Goal: Task Accomplishment & Management: Use online tool/utility

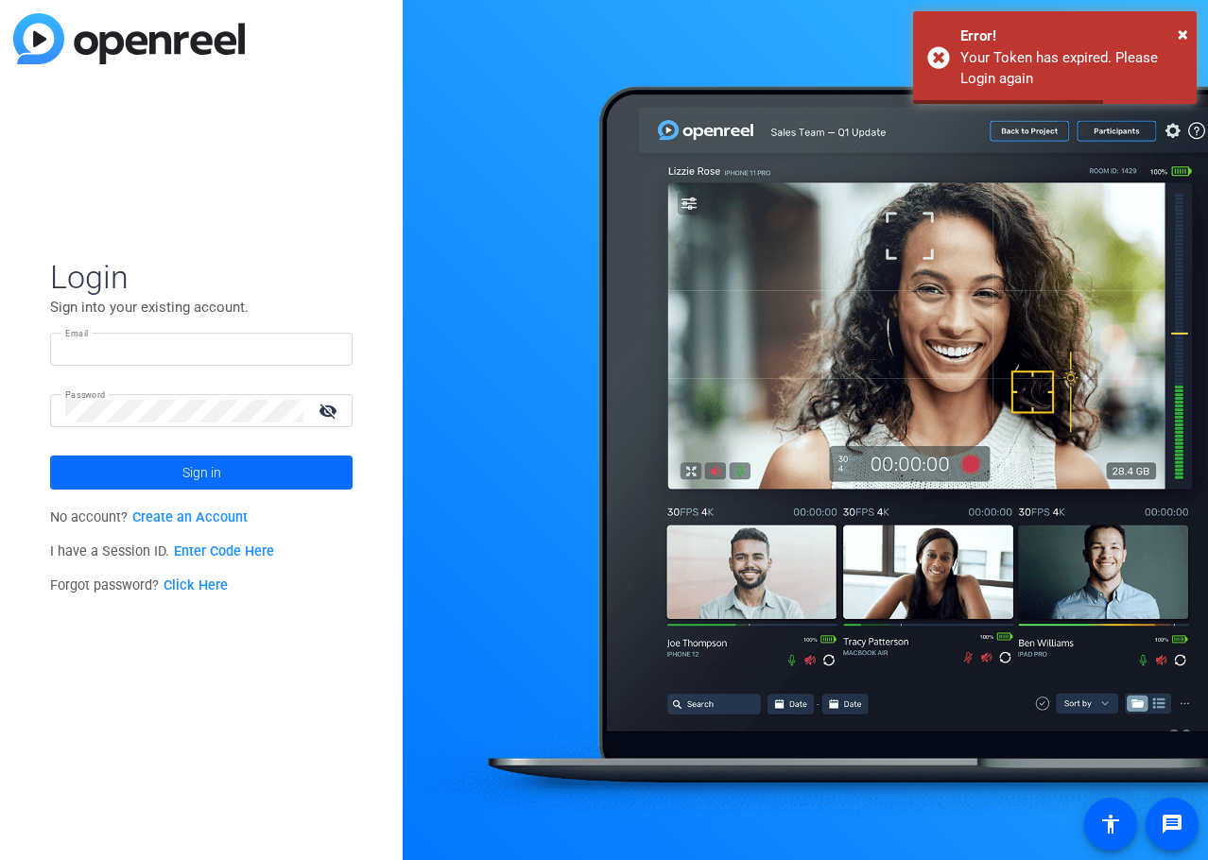
type input "[EMAIL_ADDRESS][DOMAIN_NAME]"
click at [226, 490] on span at bounding box center [201, 472] width 302 height 45
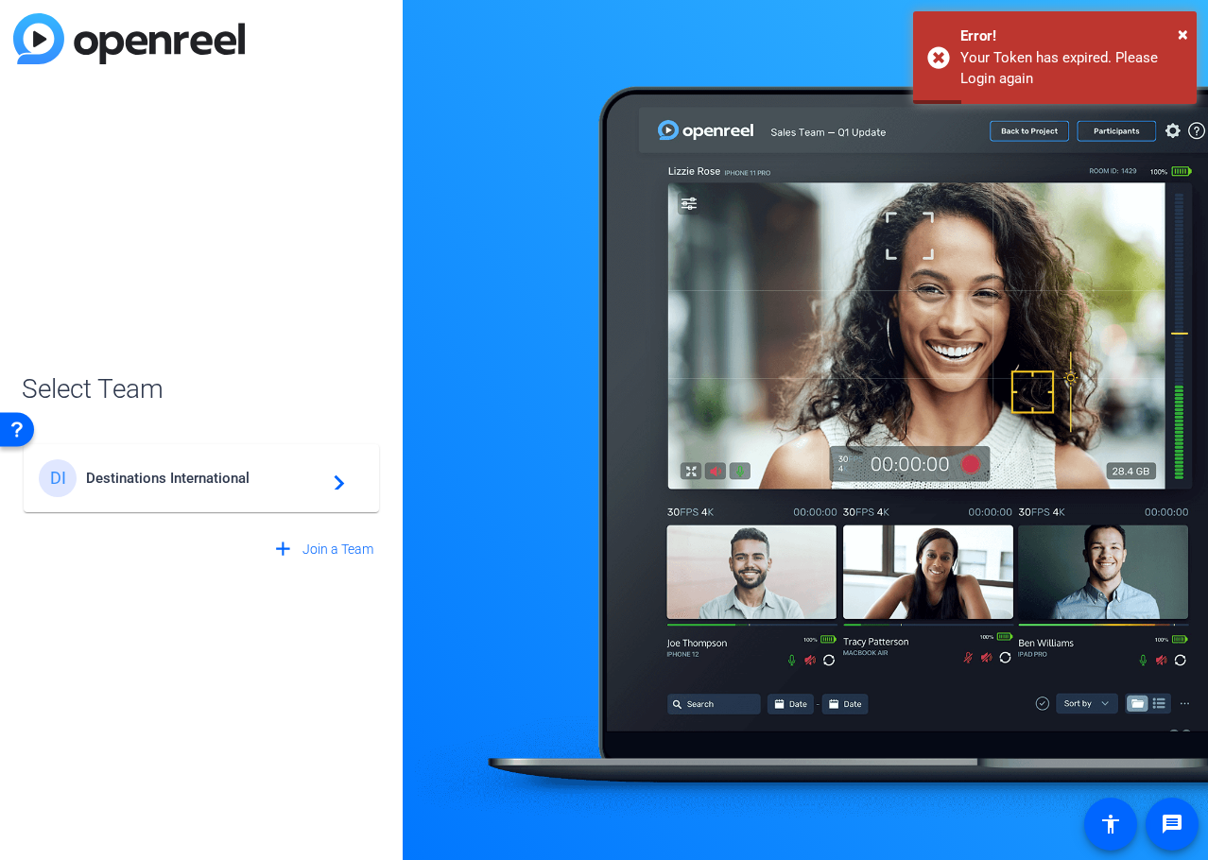
click at [163, 495] on div "DI Destinations International navigate_next" at bounding box center [201, 478] width 325 height 38
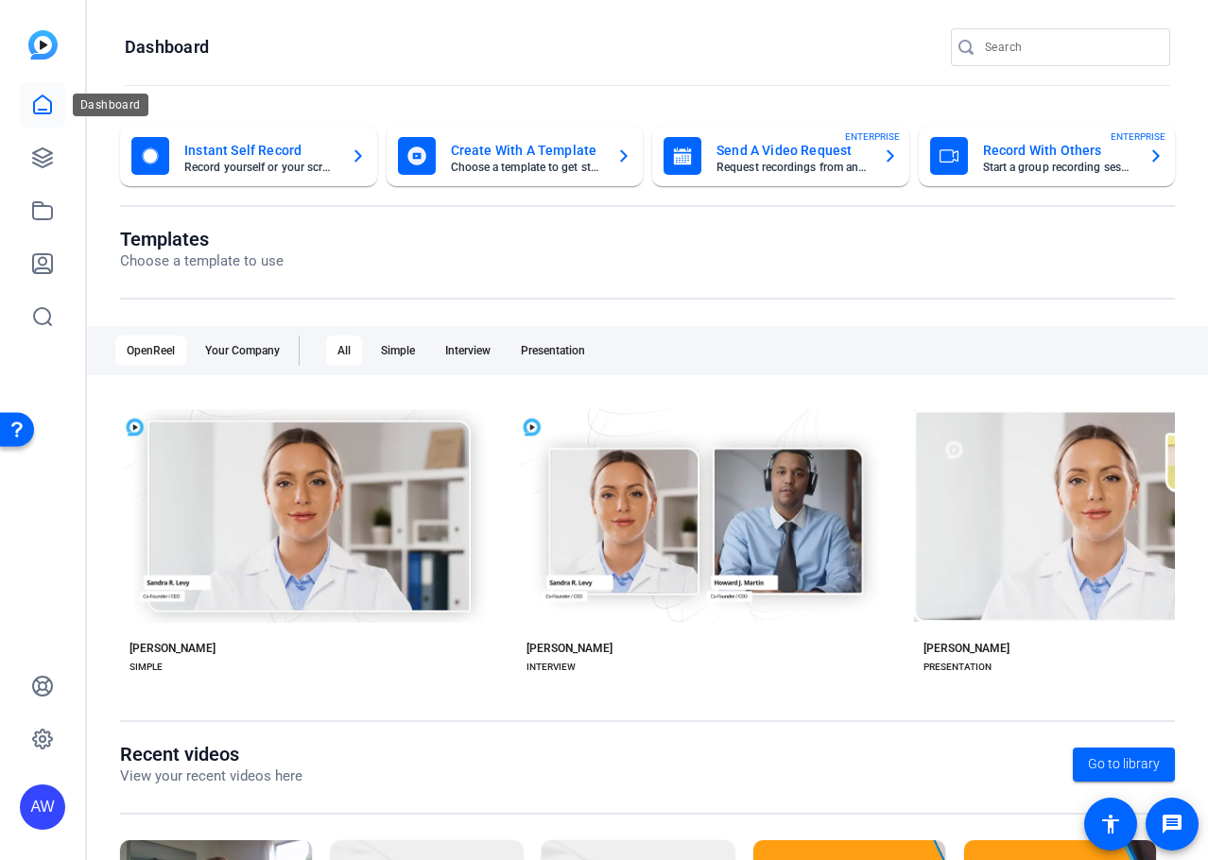
click at [60, 108] on link at bounding box center [42, 104] width 45 height 45
click at [52, 167] on icon at bounding box center [42, 158] width 23 height 23
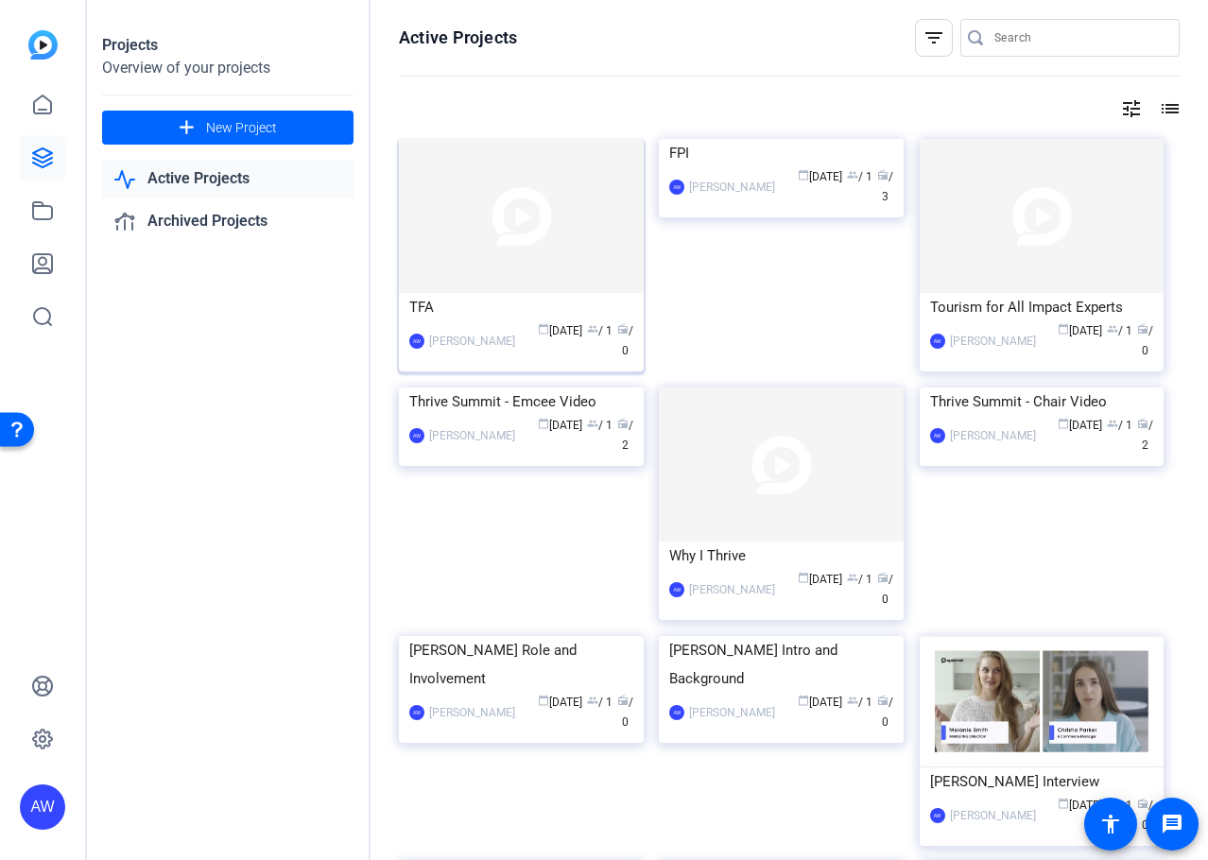
click at [542, 266] on img at bounding box center [521, 216] width 245 height 154
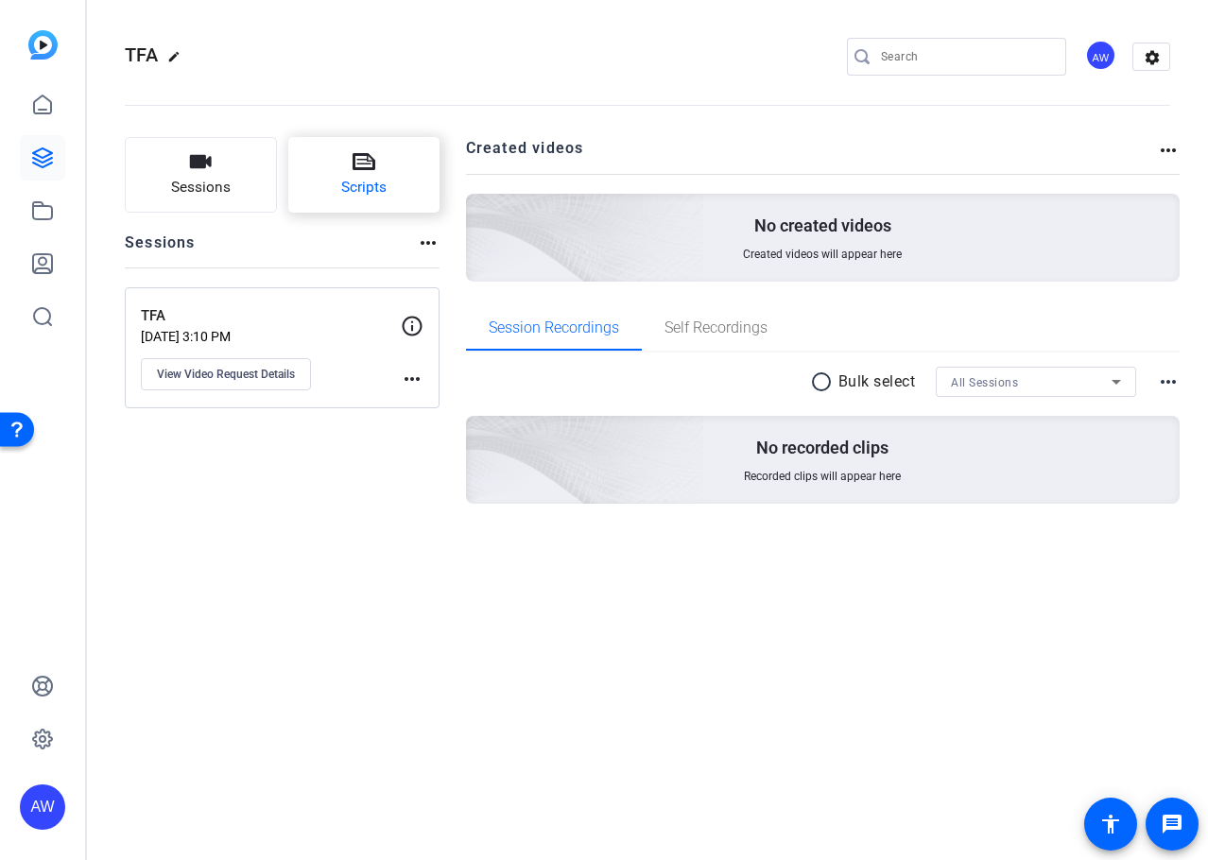
click at [383, 168] on button "Scripts" at bounding box center [364, 175] width 152 height 76
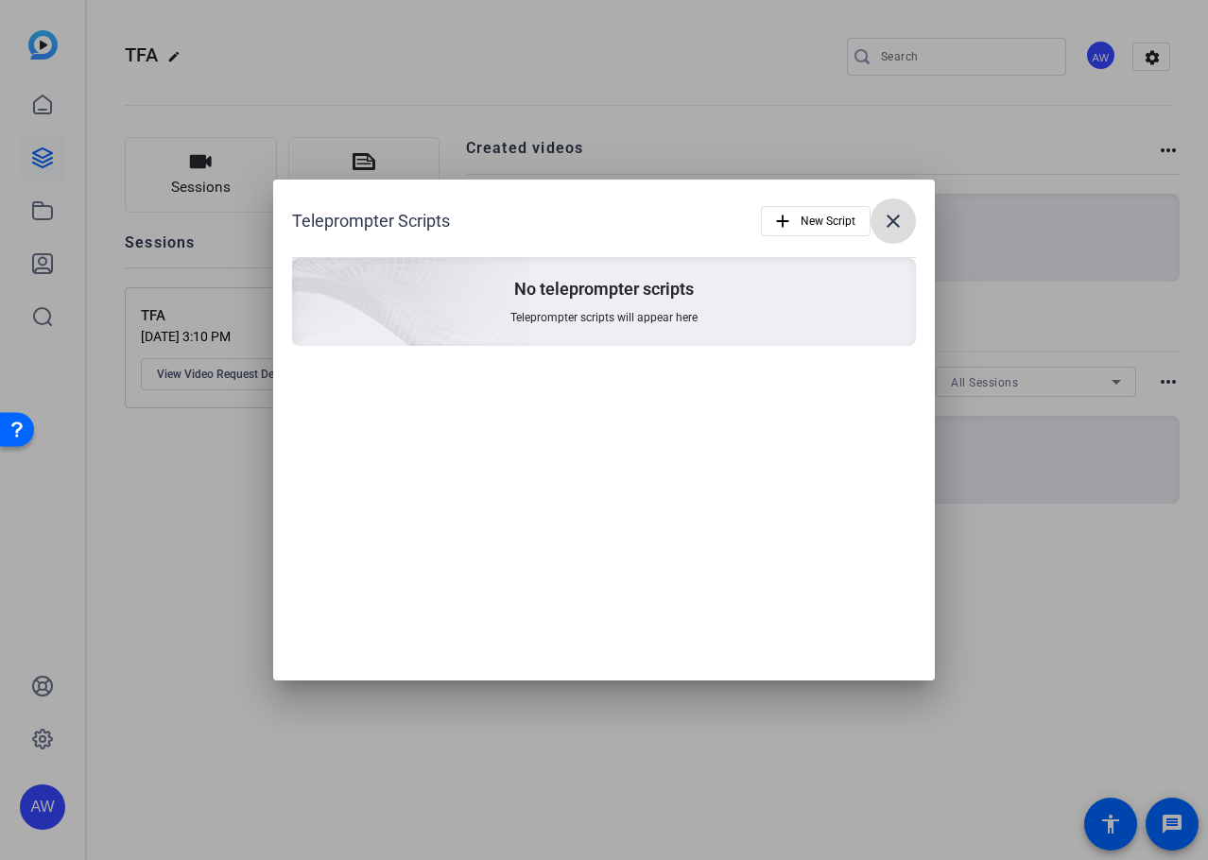
click at [912, 210] on span at bounding box center [893, 221] width 45 height 45
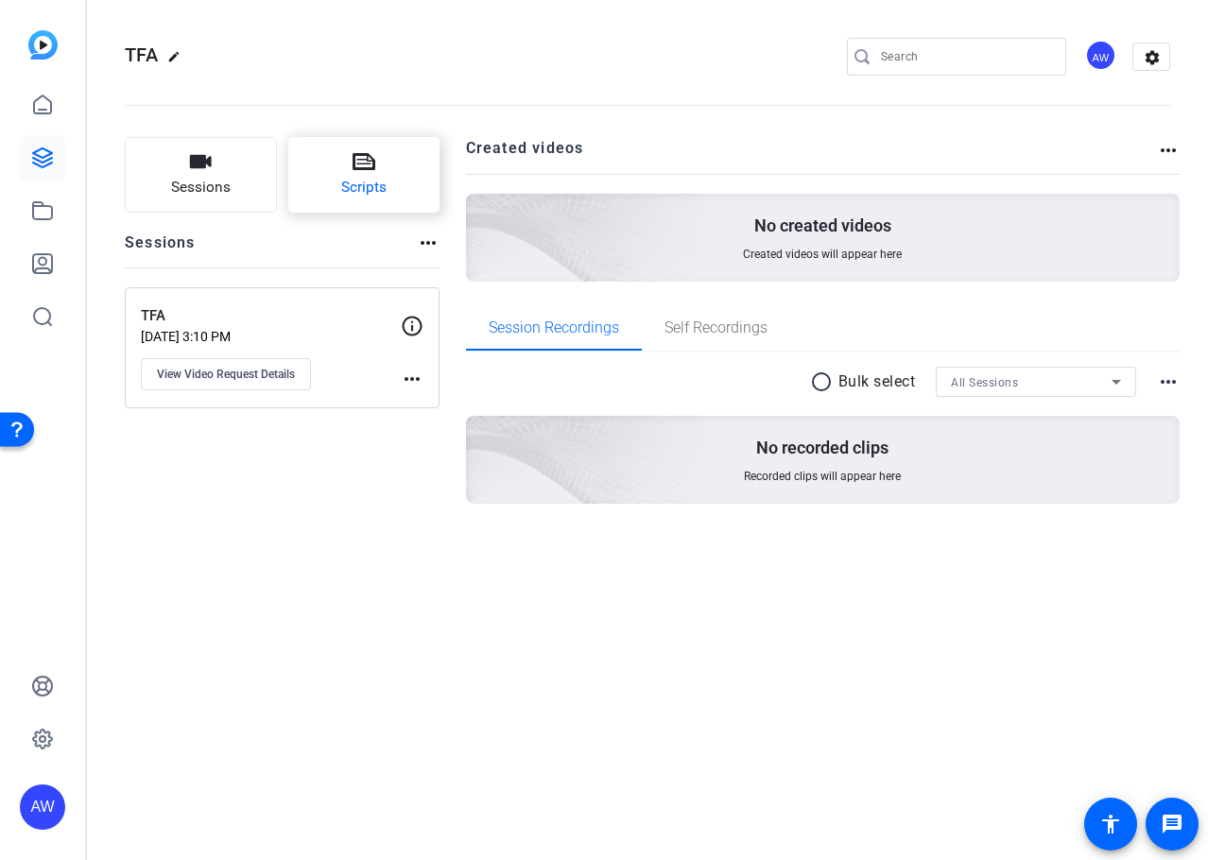
click at [341, 169] on button "Scripts" at bounding box center [364, 175] width 152 height 76
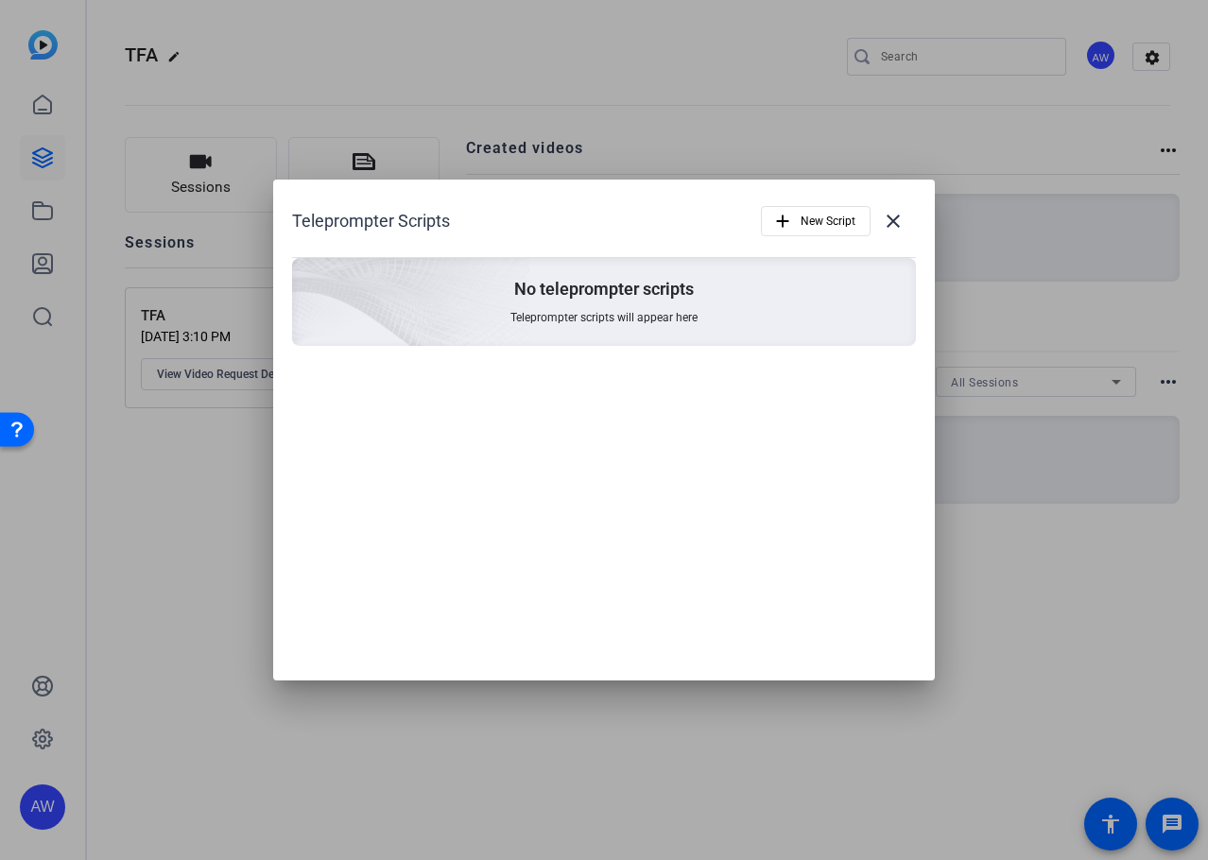
click at [338, 171] on div at bounding box center [604, 430] width 1208 height 860
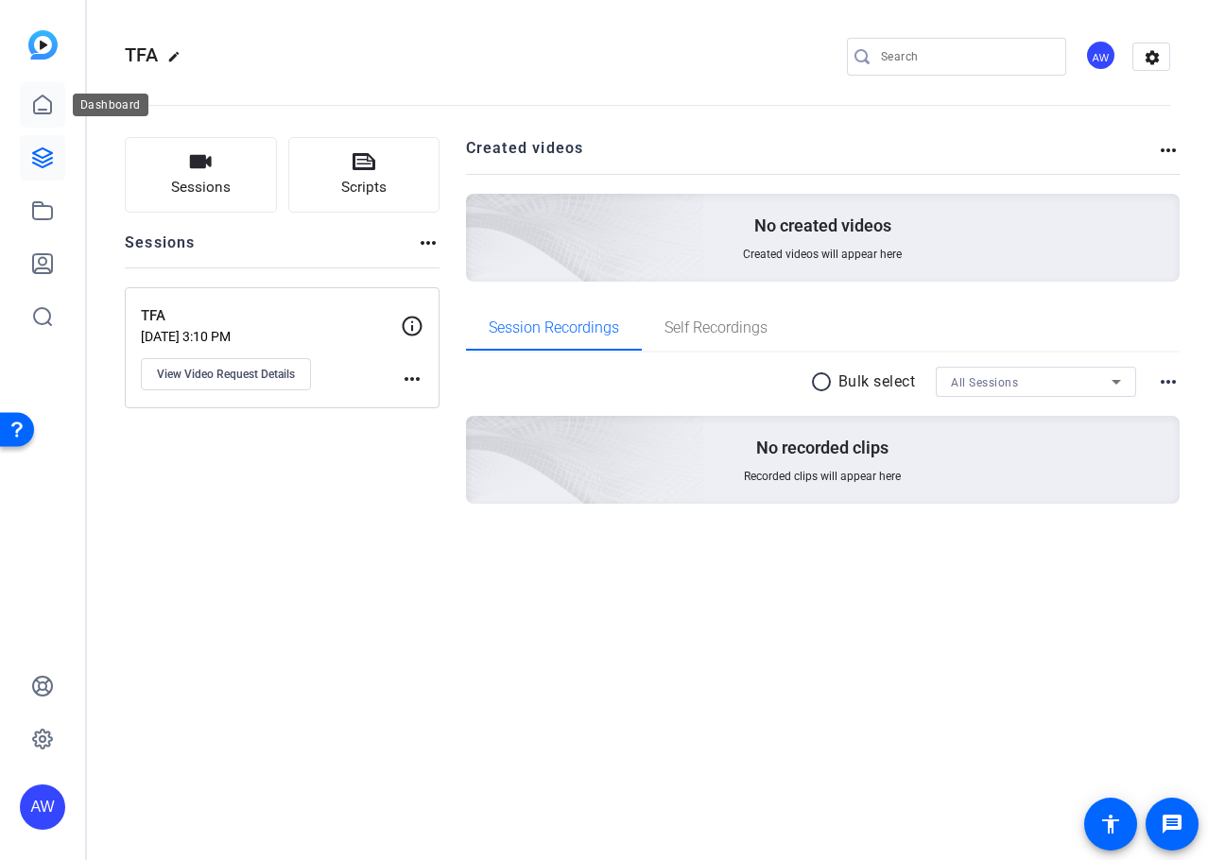
click at [38, 108] on icon at bounding box center [42, 105] width 23 height 23
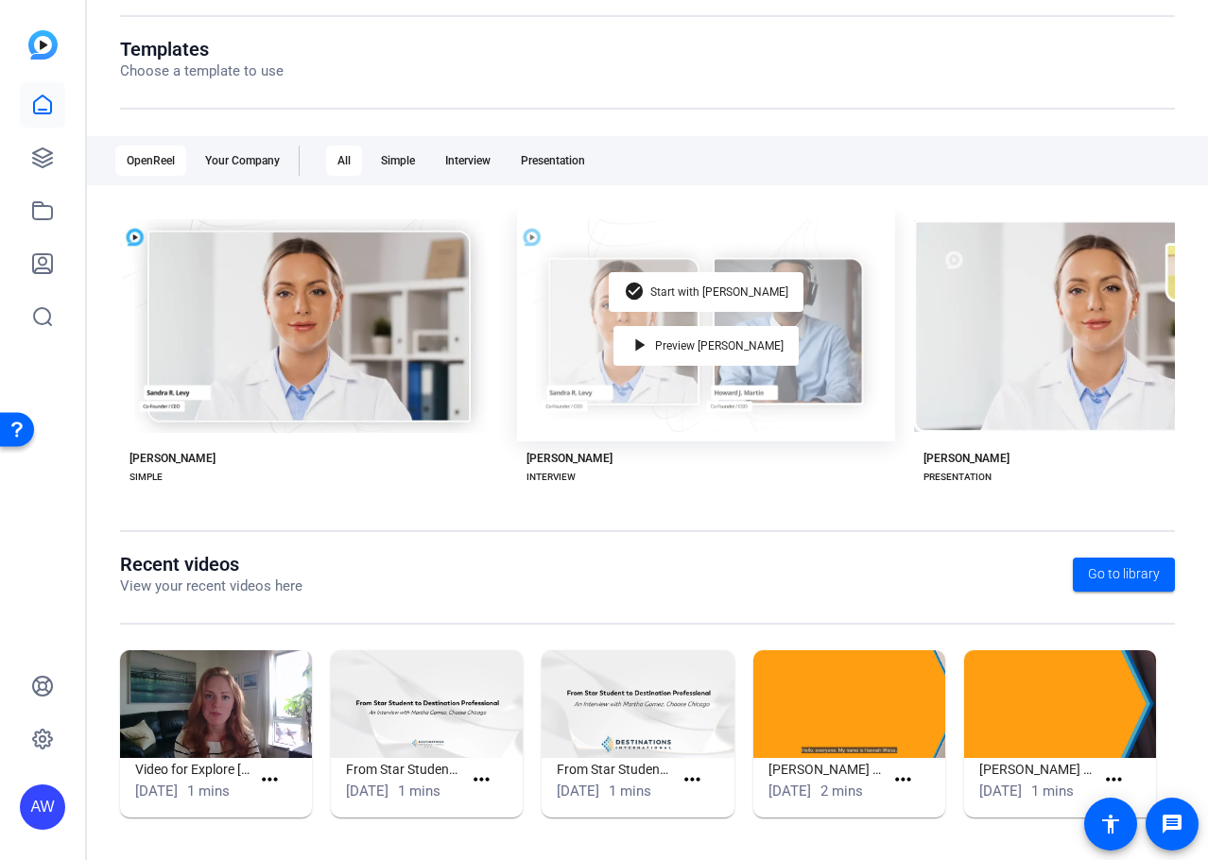
scroll to position [208, 0]
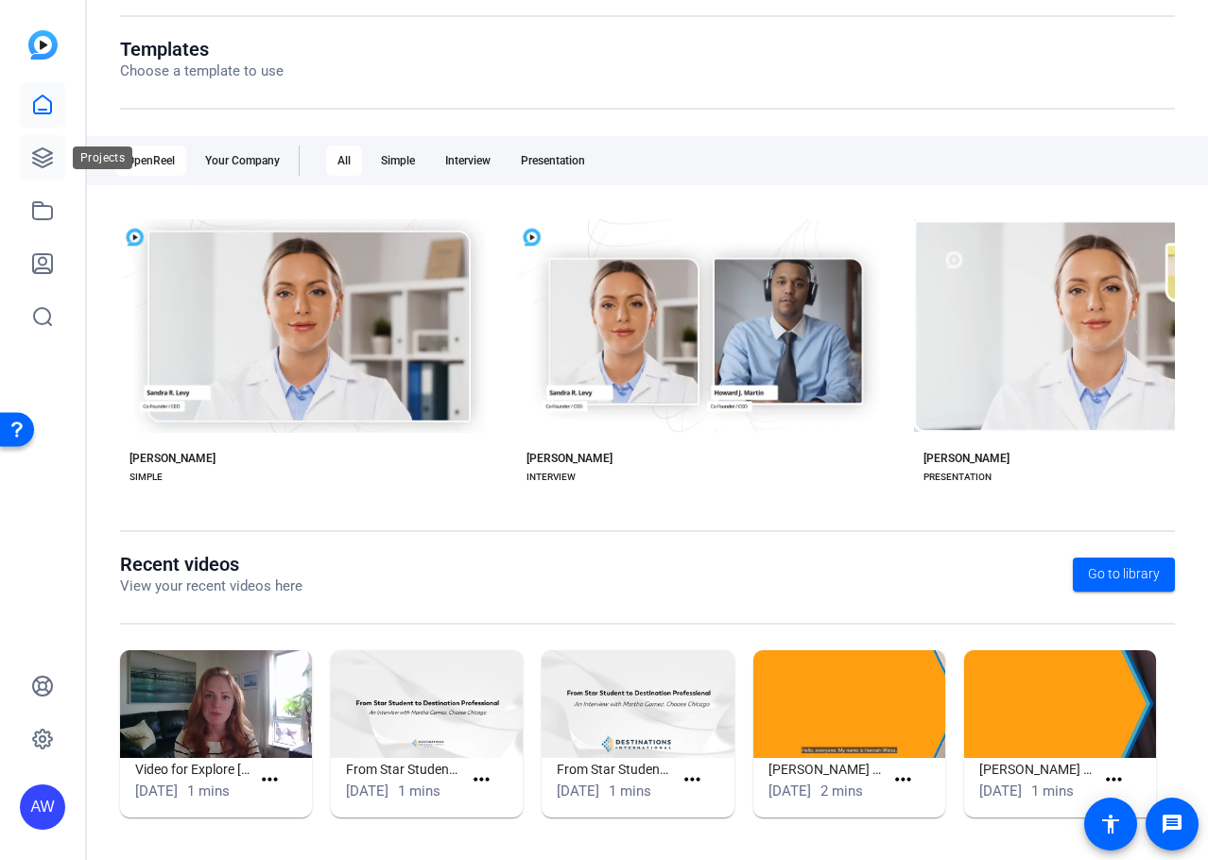
click at [53, 157] on icon at bounding box center [42, 158] width 23 height 23
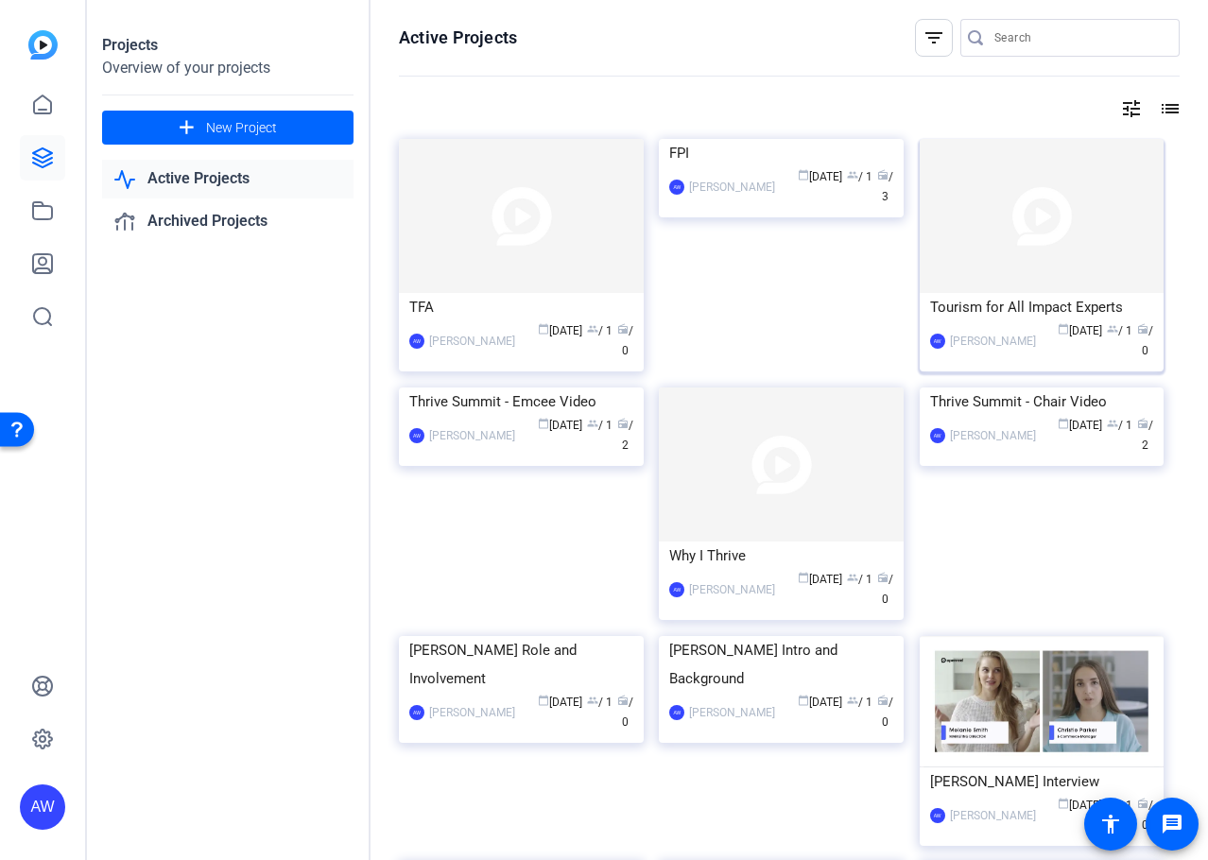
click at [1087, 276] on img at bounding box center [1042, 216] width 245 height 154
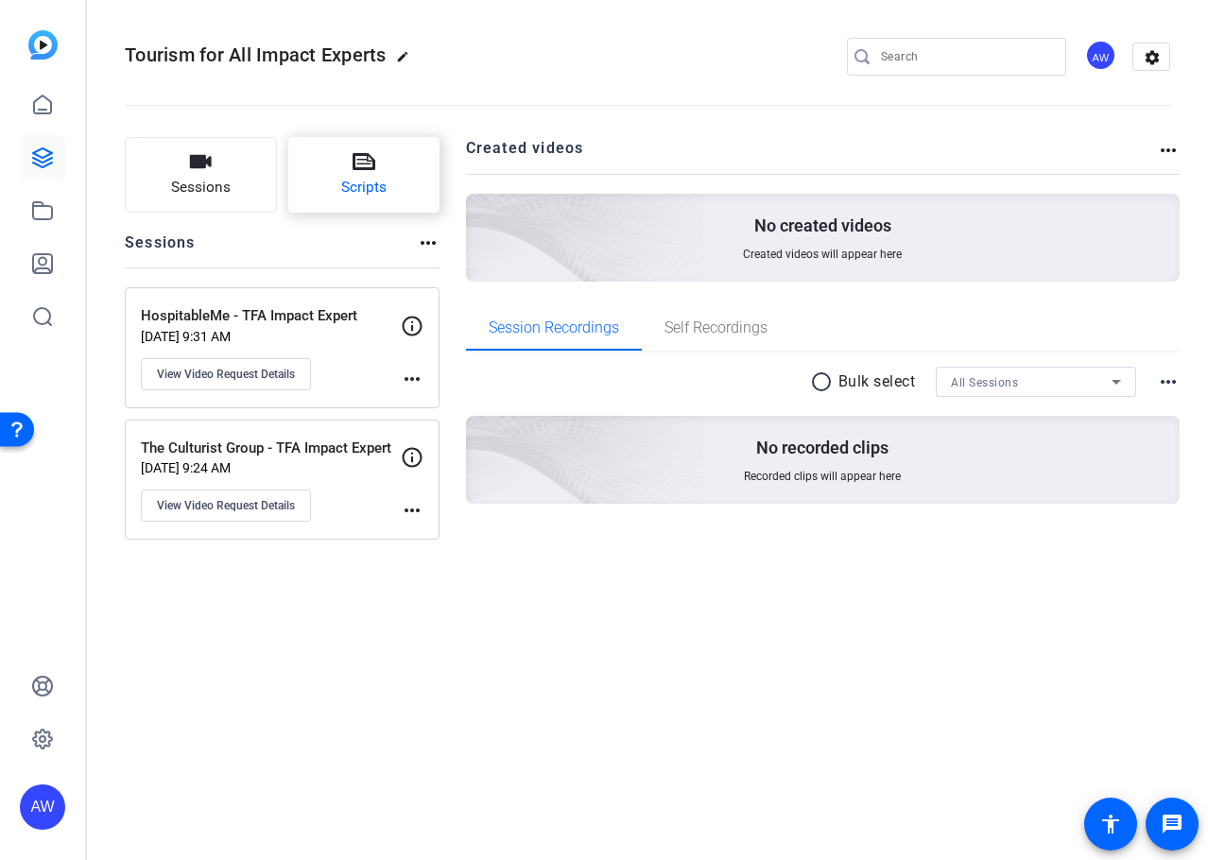
click at [327, 189] on button "Scripts" at bounding box center [364, 175] width 152 height 76
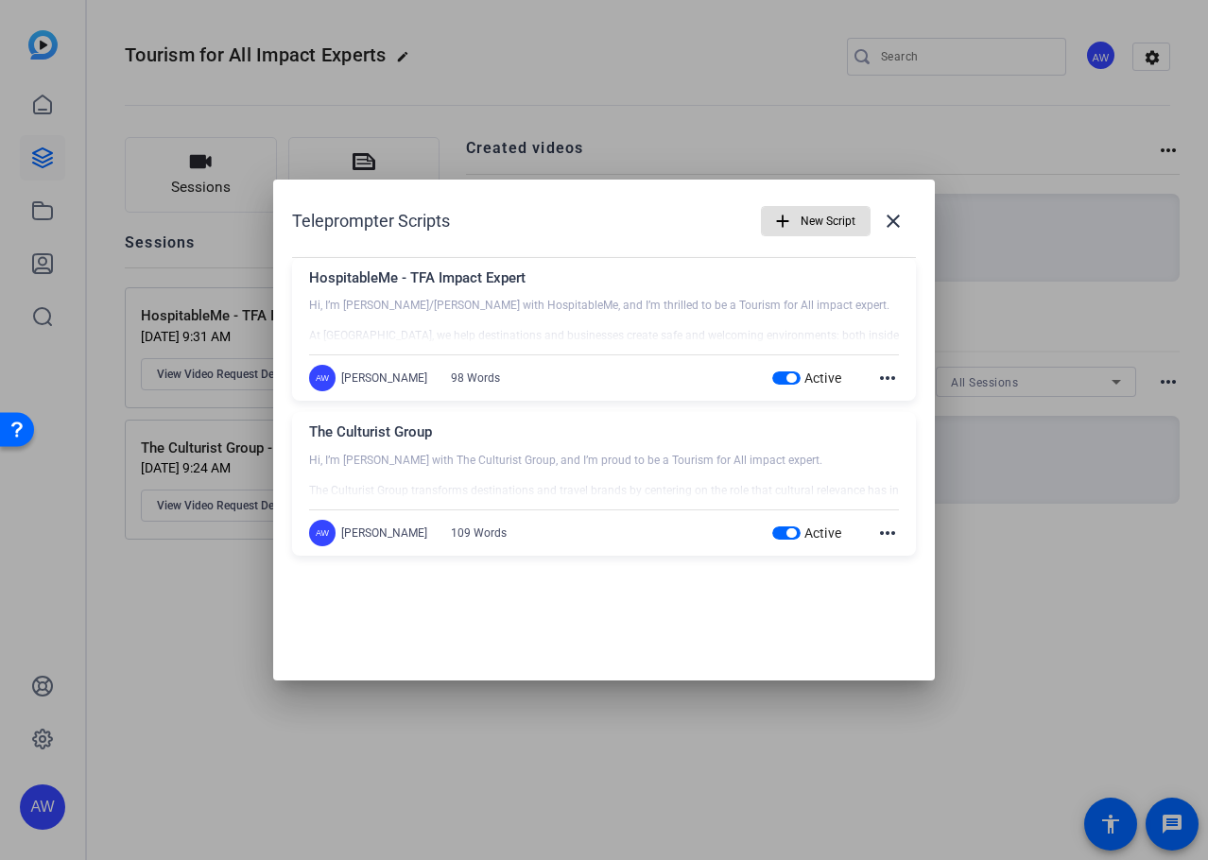
click at [827, 221] on span "New Script" at bounding box center [828, 221] width 55 height 36
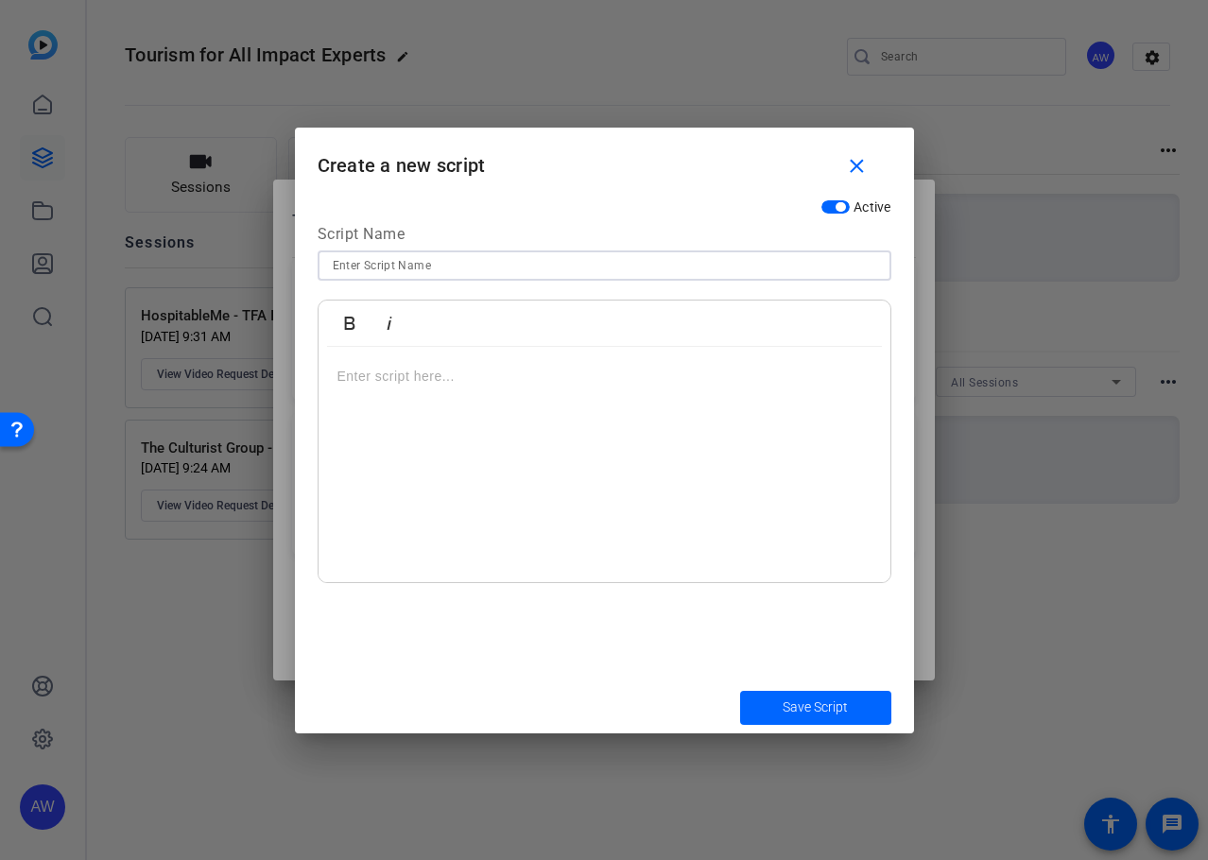
click at [492, 274] on input at bounding box center [605, 265] width 544 height 23
type input "TripAdvisor"
click at [386, 484] on div at bounding box center [605, 465] width 572 height 236
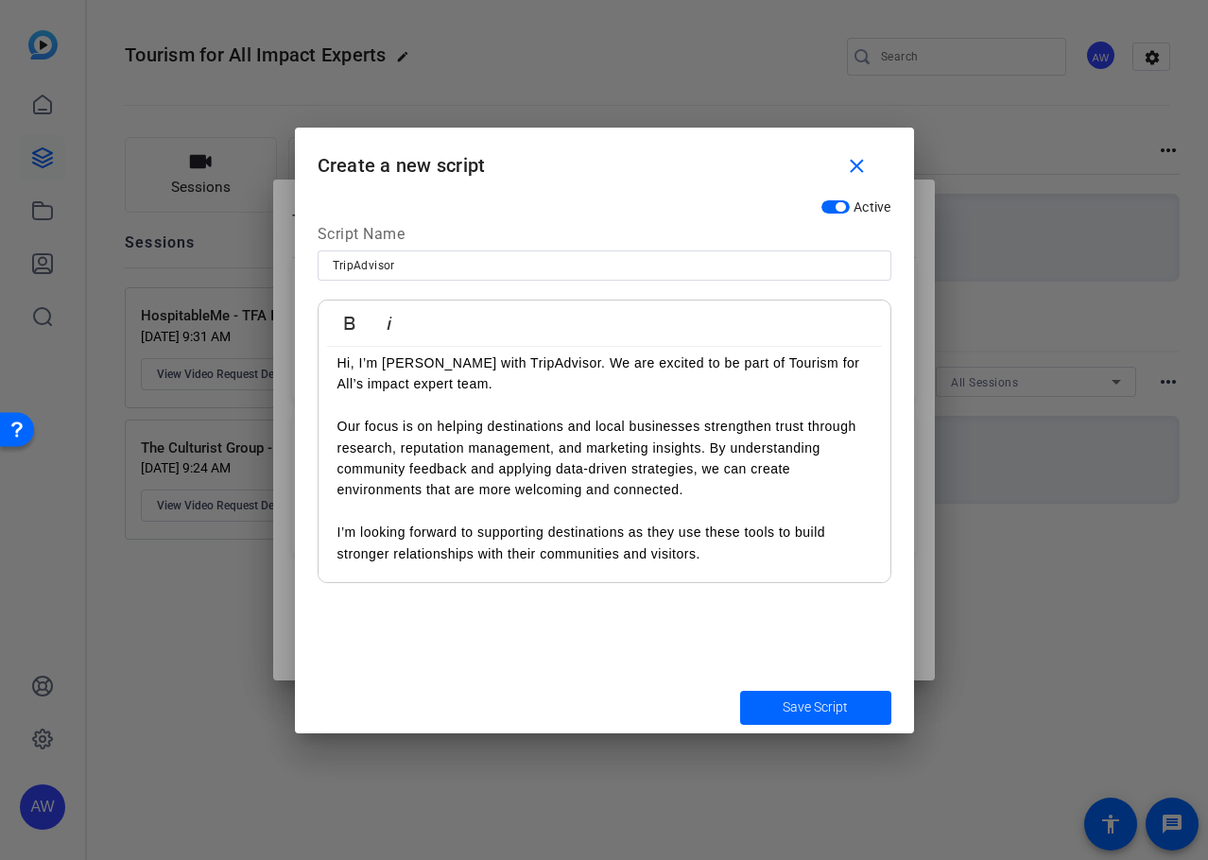
scroll to position [13, 0]
click at [804, 706] on span "Save Script" at bounding box center [815, 708] width 65 height 20
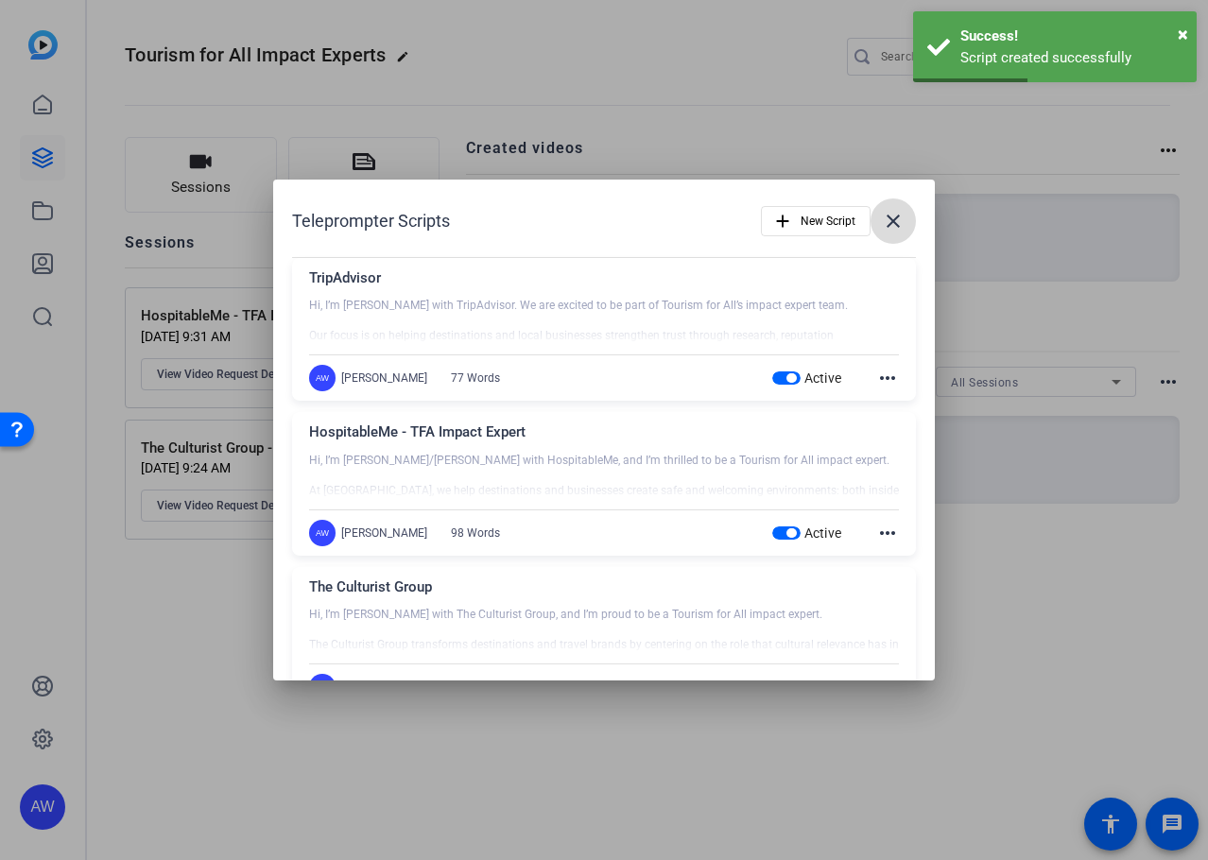
click at [889, 219] on mat-icon "close" at bounding box center [893, 221] width 23 height 23
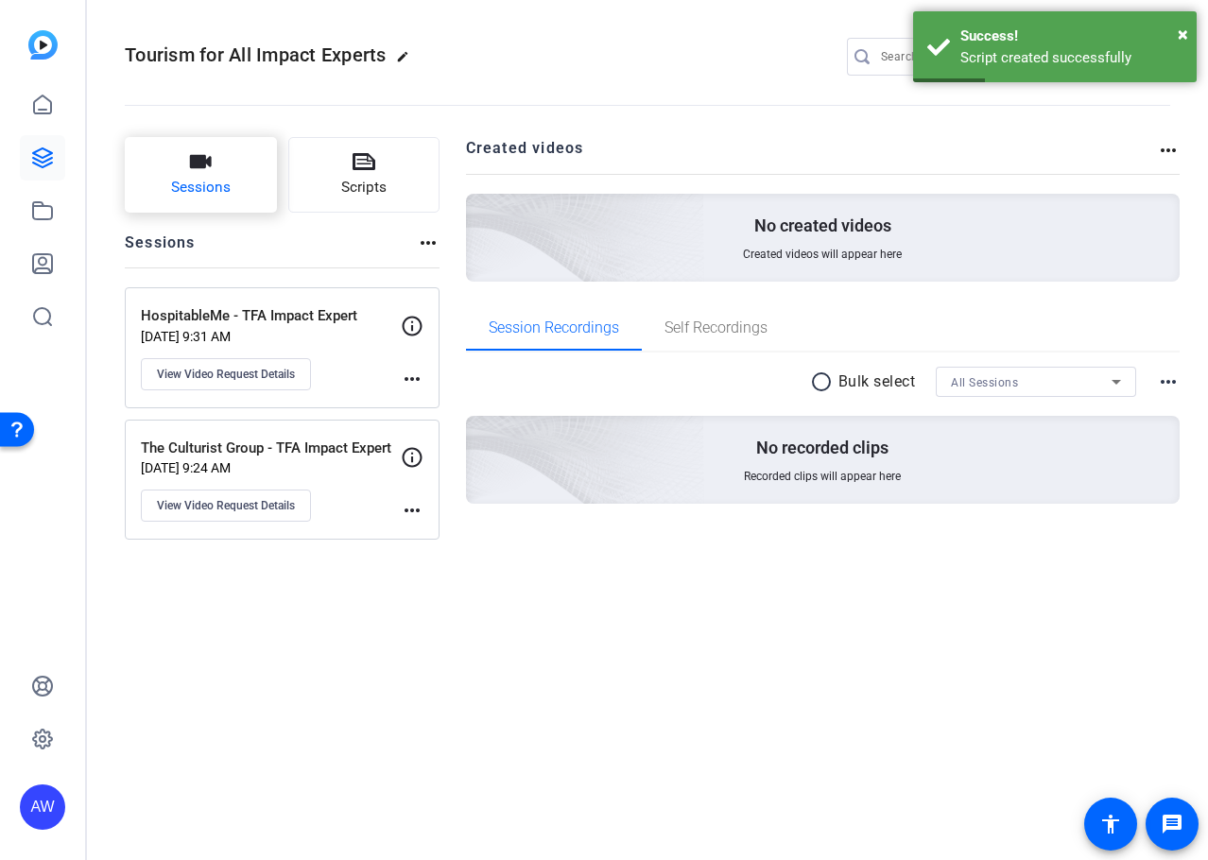
click at [222, 200] on button "Sessions" at bounding box center [201, 175] width 152 height 76
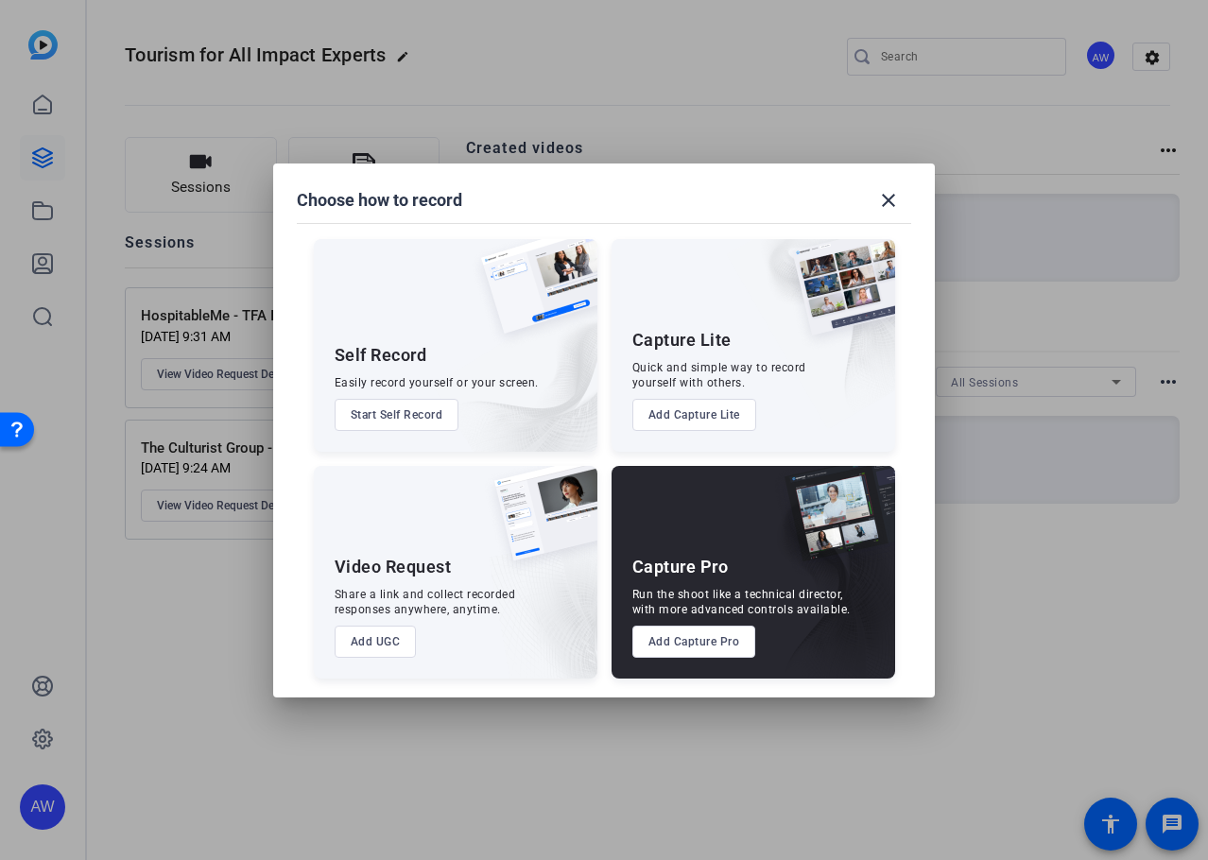
click at [392, 649] on button "Add UGC" at bounding box center [376, 642] width 82 height 32
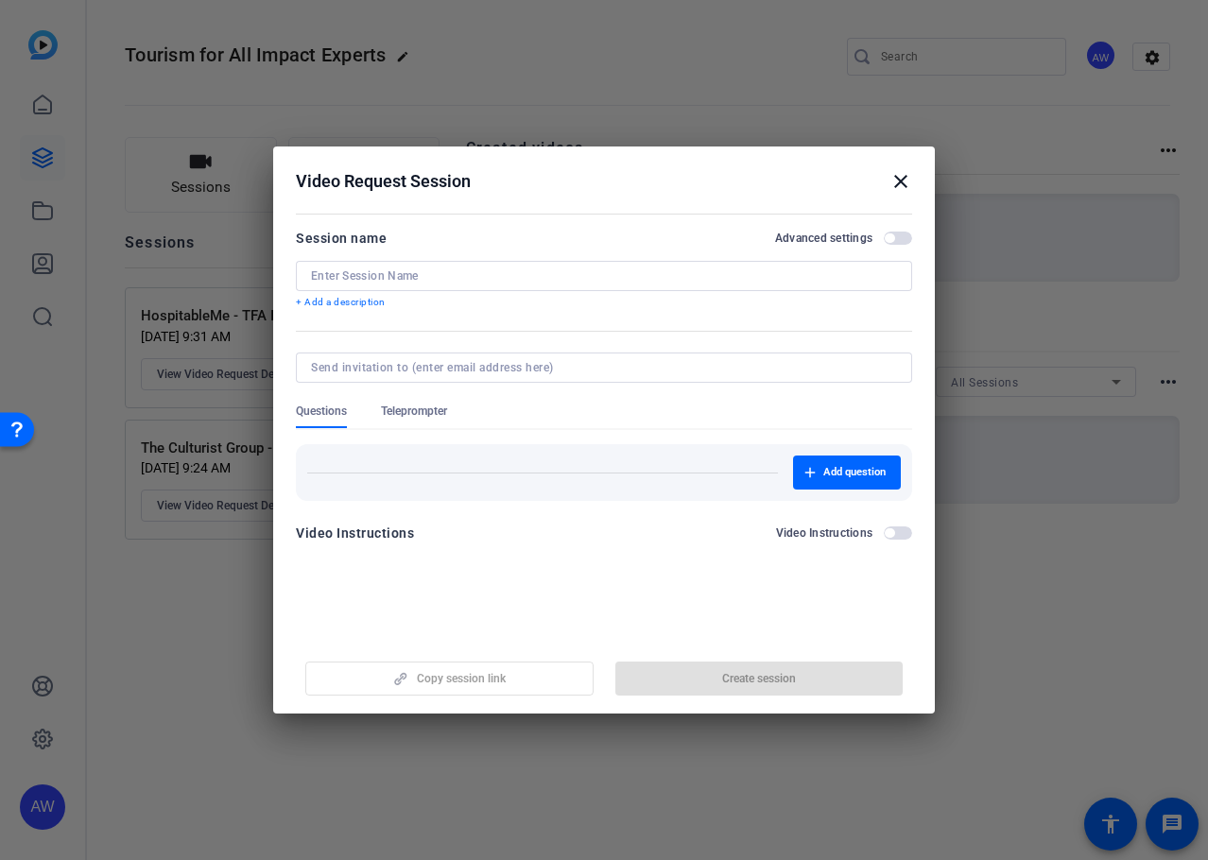
click at [521, 267] on div at bounding box center [604, 276] width 586 height 30
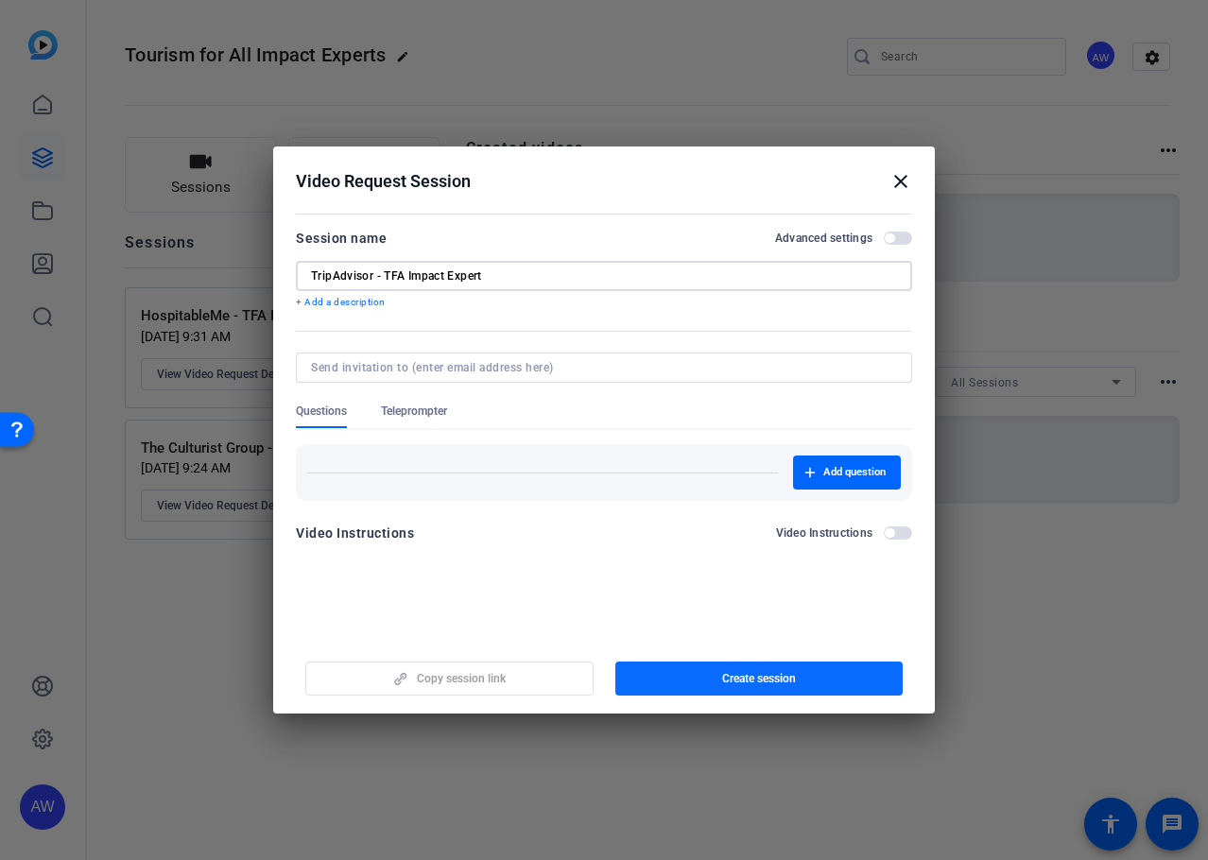
type input "TripAdvisor - TFA Impact Expert"
click at [650, 674] on span "button" at bounding box center [759, 678] width 288 height 45
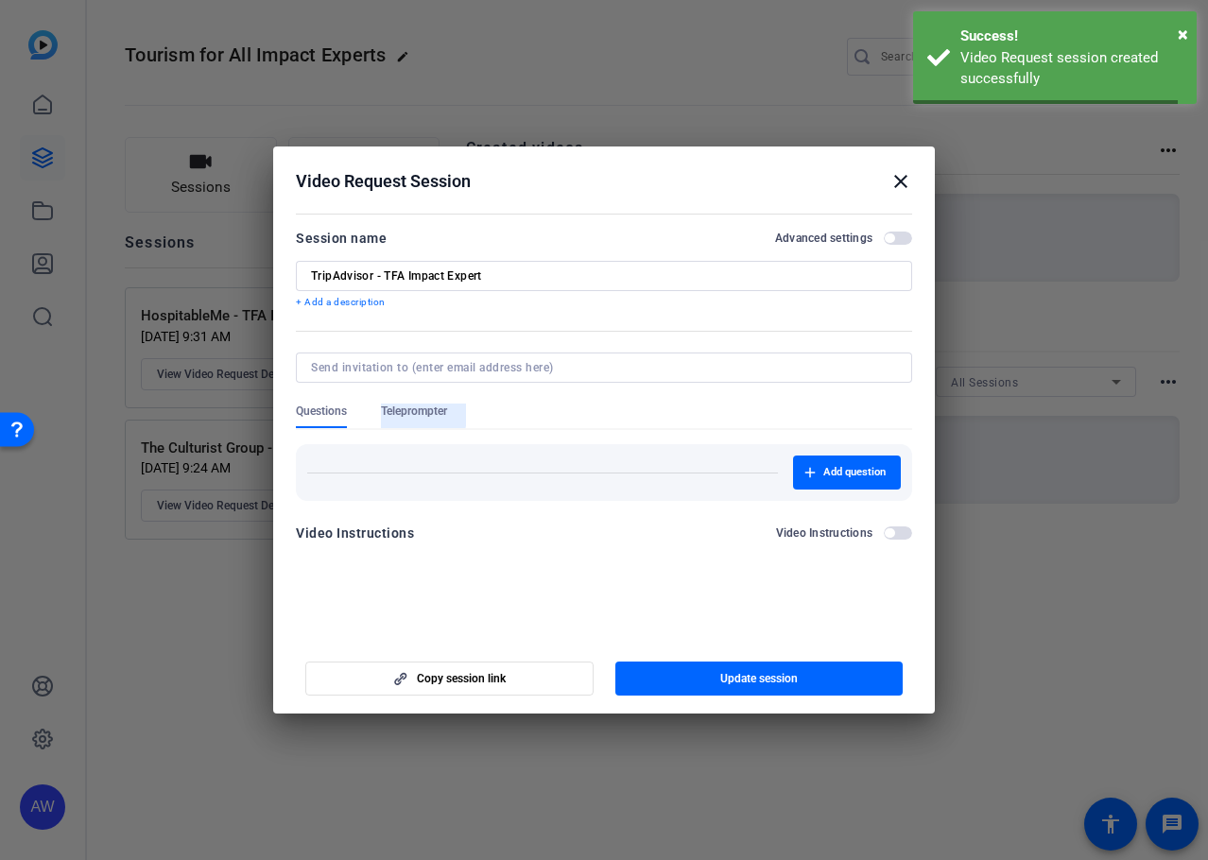
click at [390, 414] on span "Teleprompter" at bounding box center [414, 411] width 66 height 15
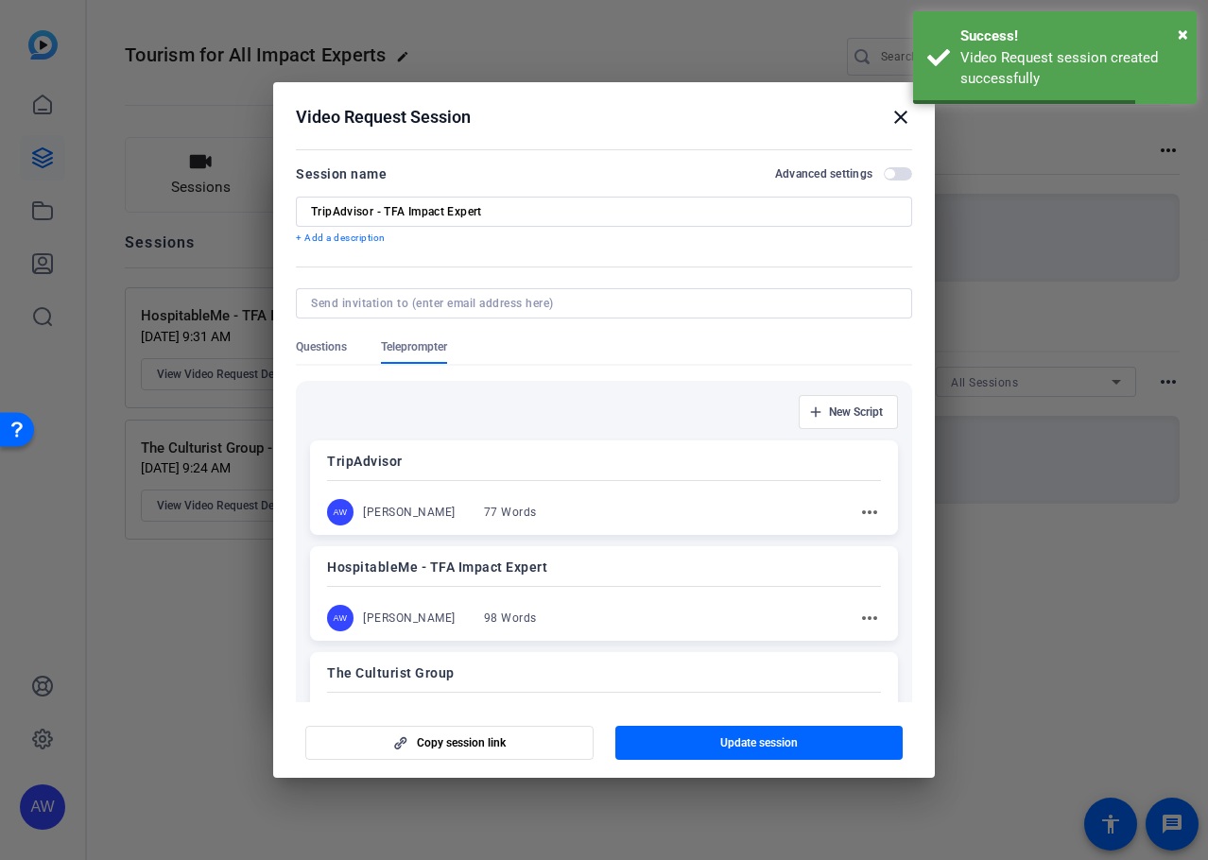
click at [615, 490] on div "TripAdvisor AW [PERSON_NAME] 77 Words more_horiz" at bounding box center [604, 487] width 588 height 95
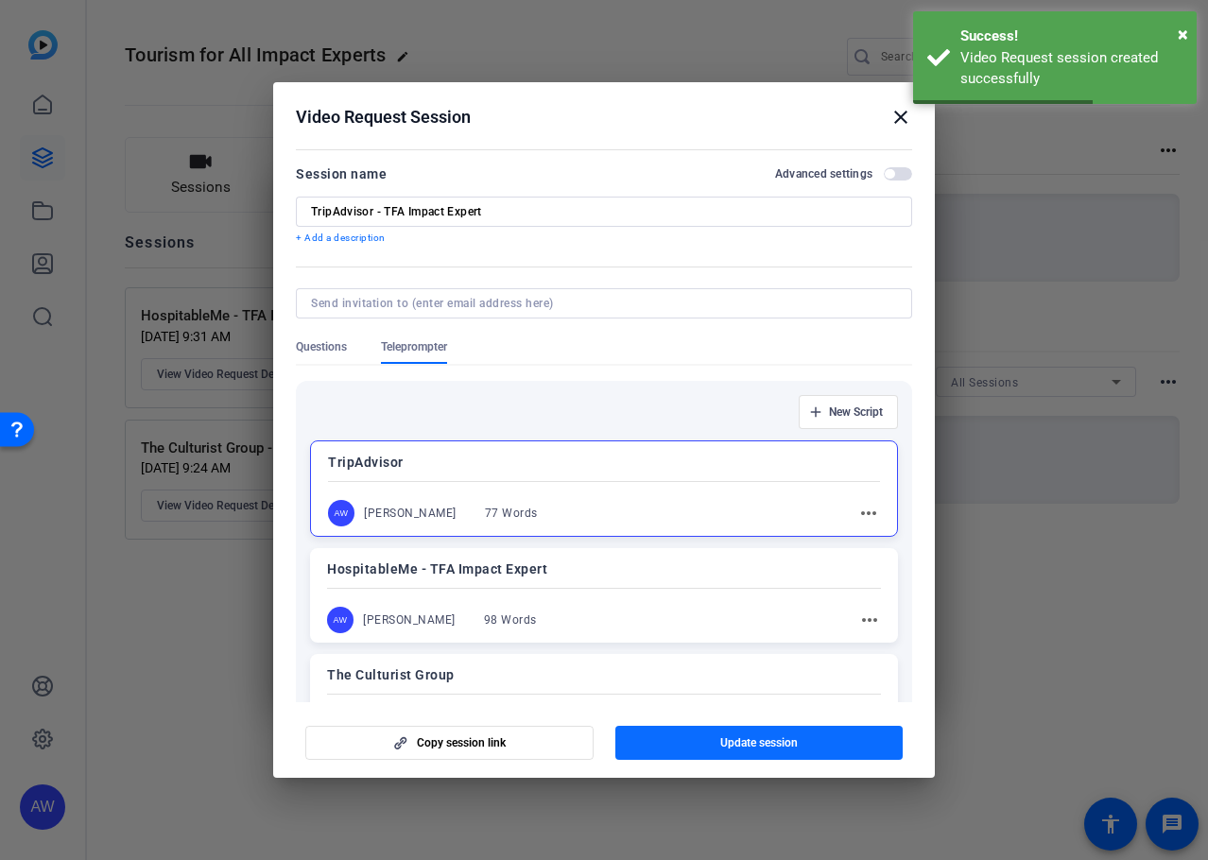
click at [771, 751] on span "Update session" at bounding box center [759, 742] width 78 height 15
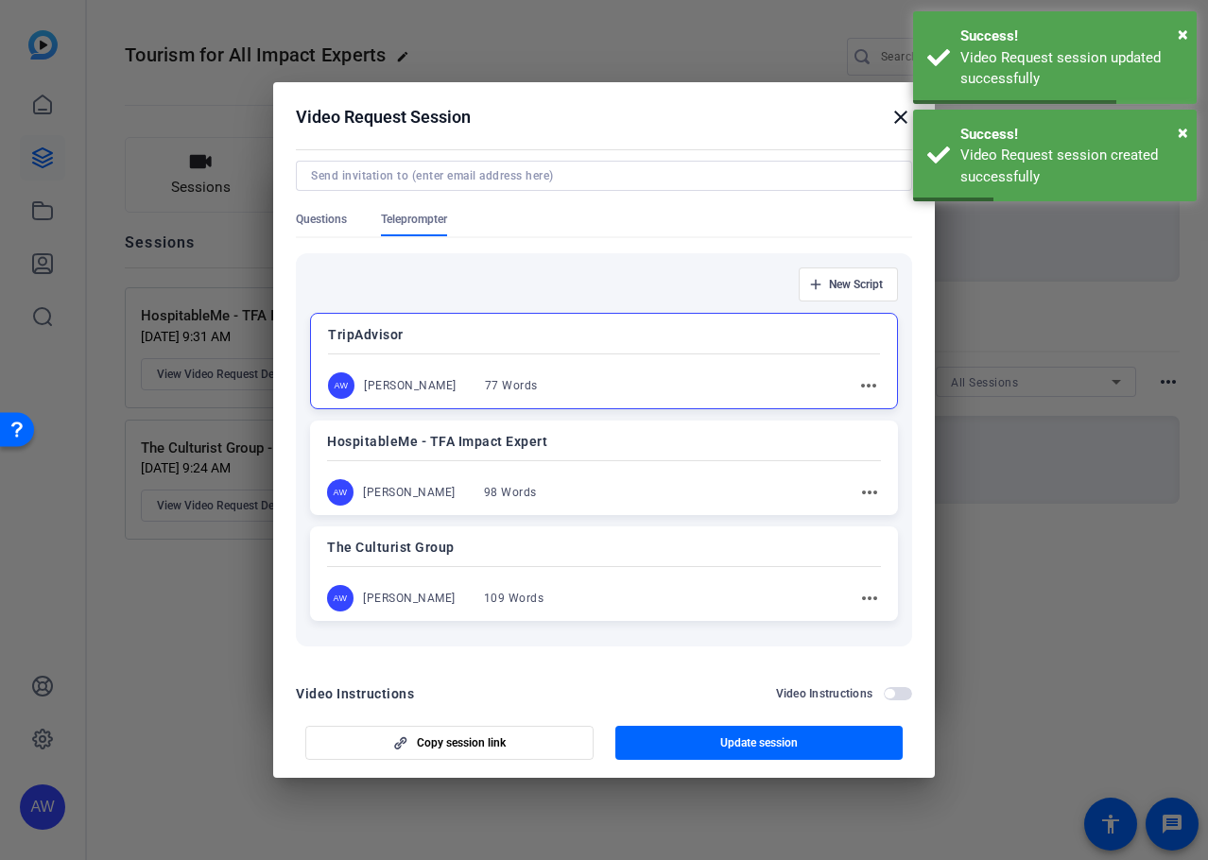
scroll to position [0, 0]
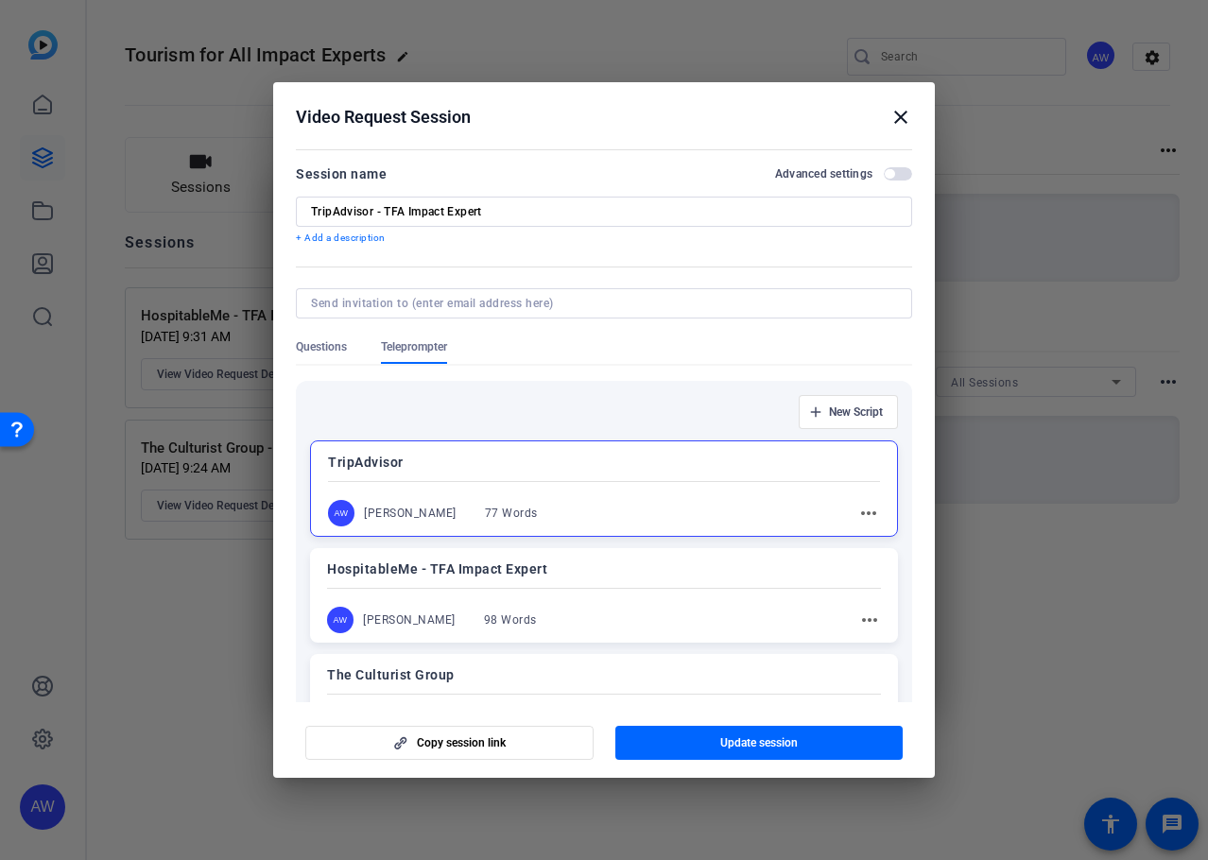
click at [893, 124] on mat-icon "close" at bounding box center [900, 117] width 23 height 23
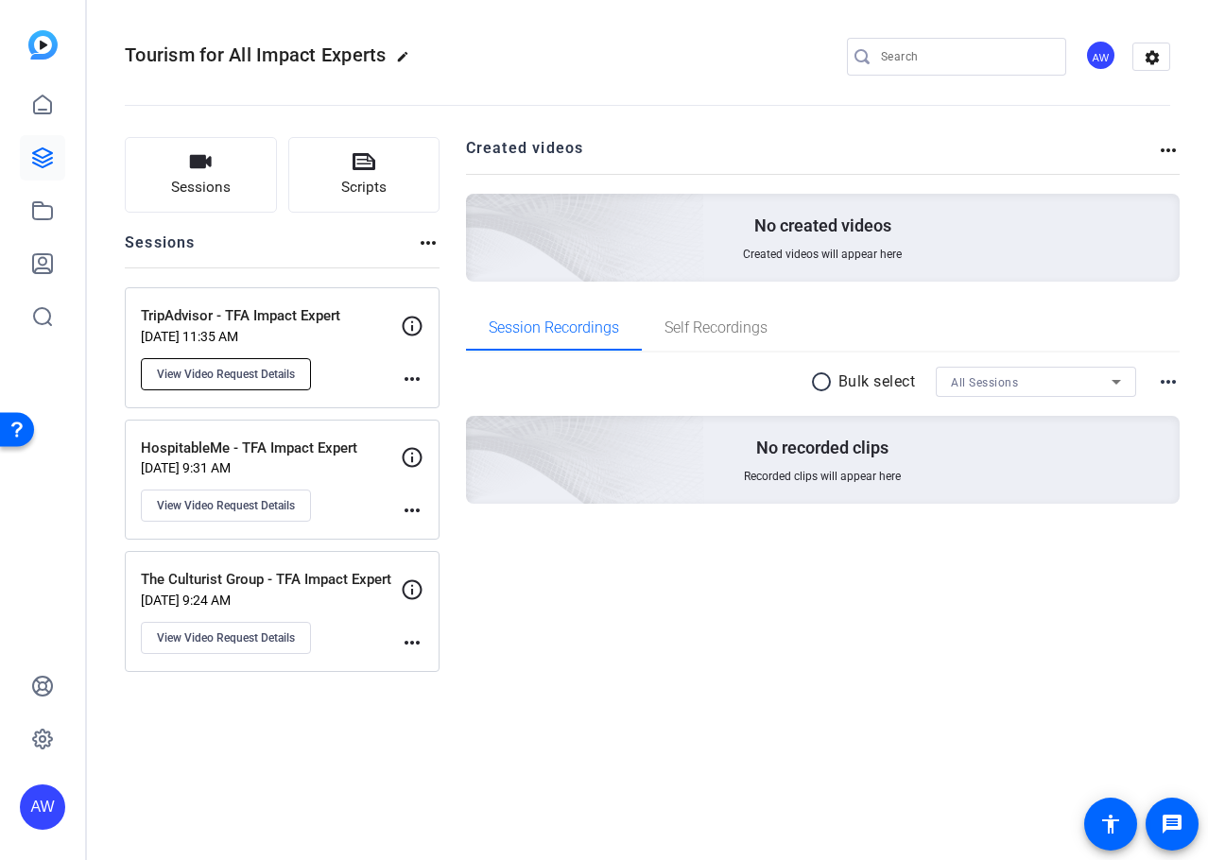
click at [269, 372] on span "View Video Request Details" at bounding box center [226, 374] width 138 height 15
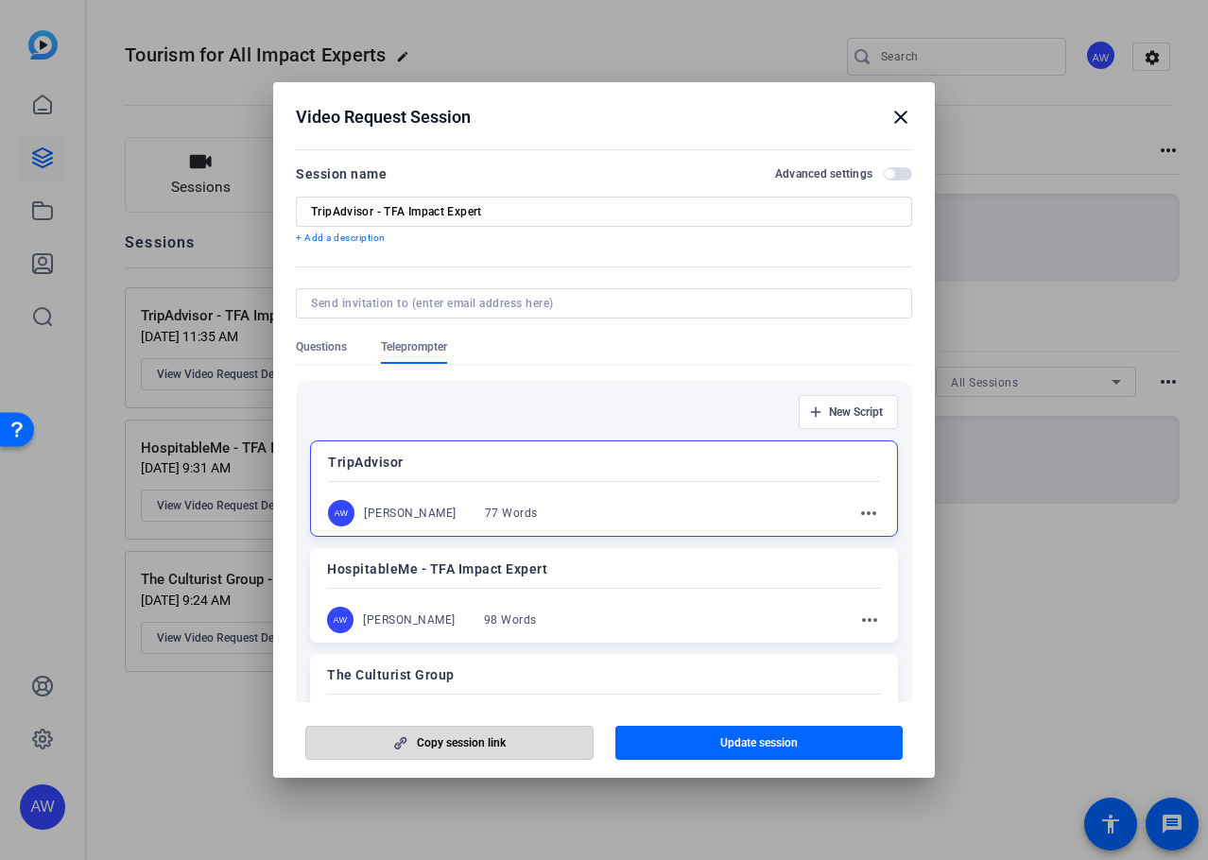
click at [491, 745] on span "Copy session link" at bounding box center [461, 742] width 89 height 15
click at [466, 603] on div "HospitableMe - TFA Impact Expert AW [PERSON_NAME] 98 Words more_horiz" at bounding box center [604, 595] width 588 height 95
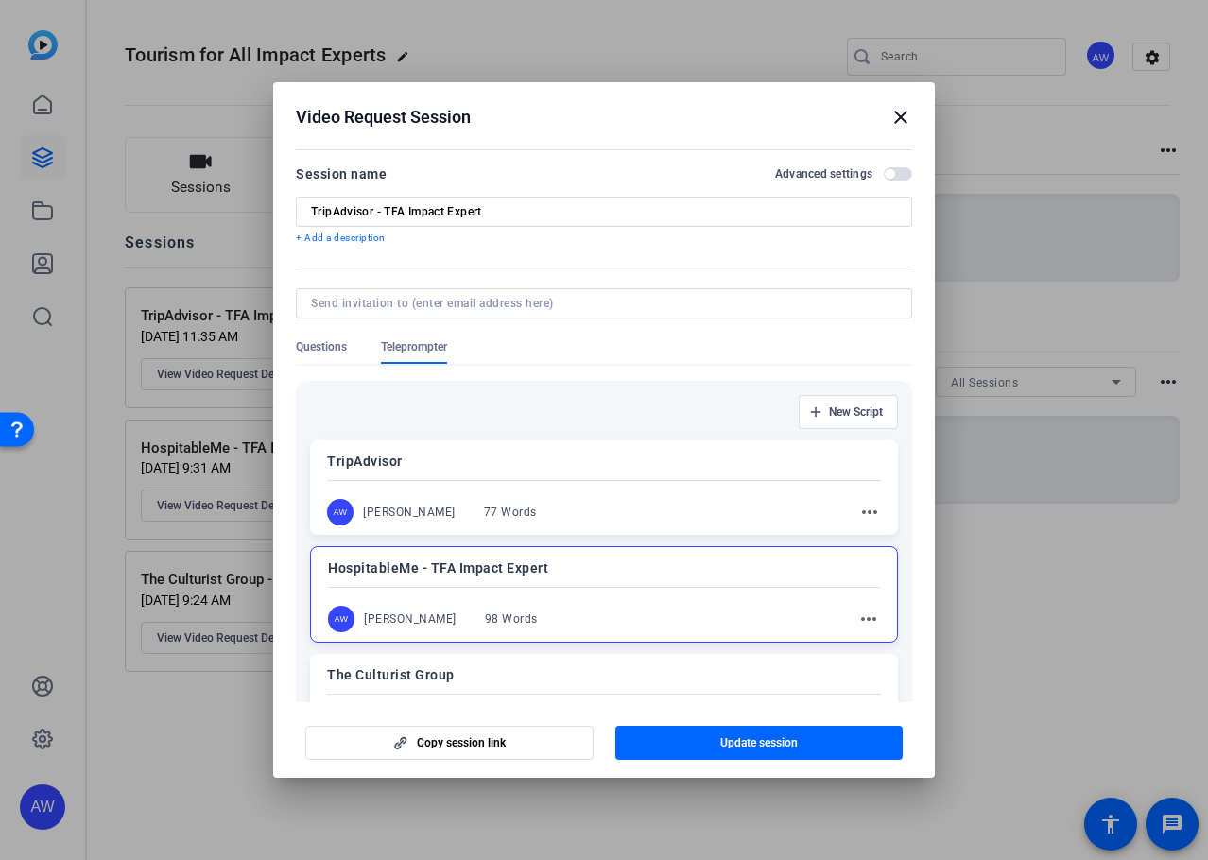
click at [466, 650] on div "TripAdvisor AW [PERSON_NAME] 77 Words more_horiz HospitableMe - TFA Impact Expe…" at bounding box center [604, 594] width 588 height 308
click at [468, 689] on div "The Culturist Group AW [PERSON_NAME] 109 Words more_horiz" at bounding box center [604, 701] width 588 height 95
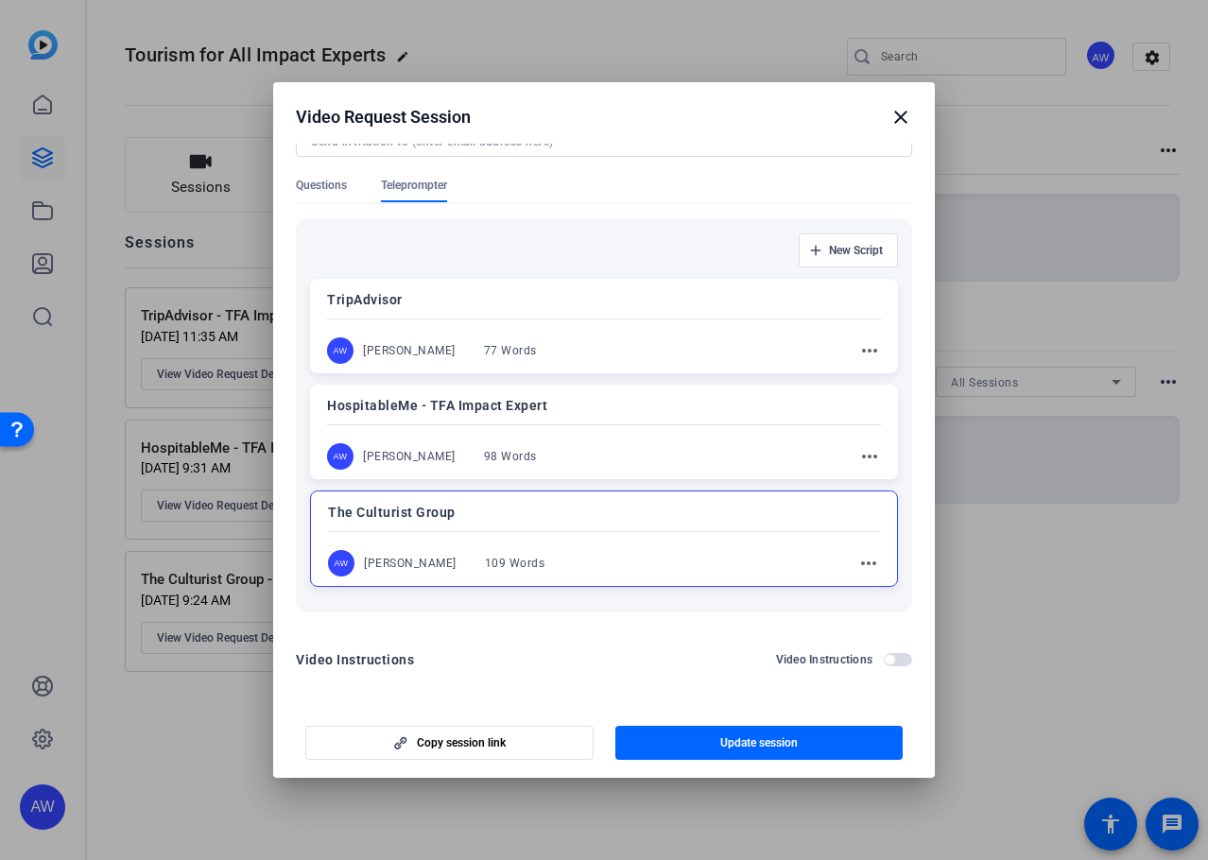
click at [857, 564] on mat-icon "more_horiz" at bounding box center [868, 563] width 23 height 23
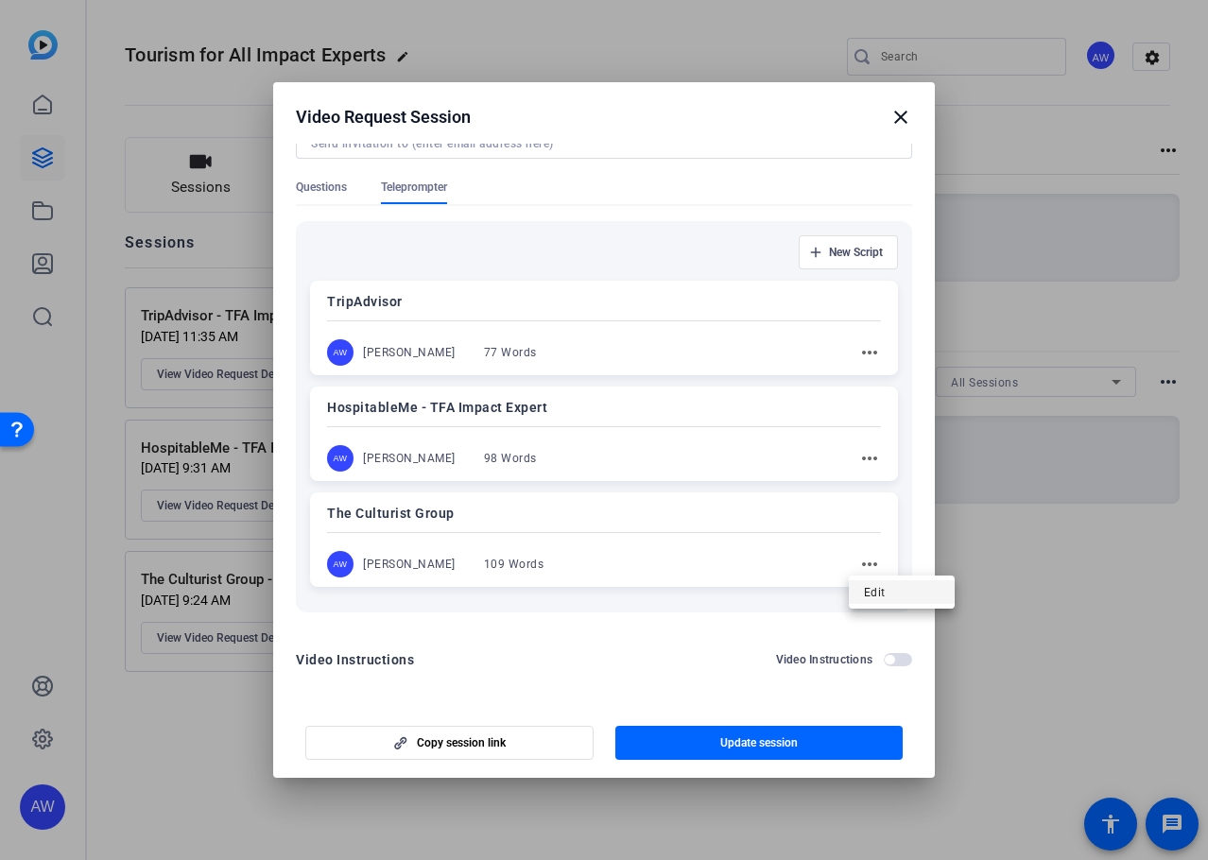
click at [872, 599] on span "Edit" at bounding box center [902, 591] width 76 height 23
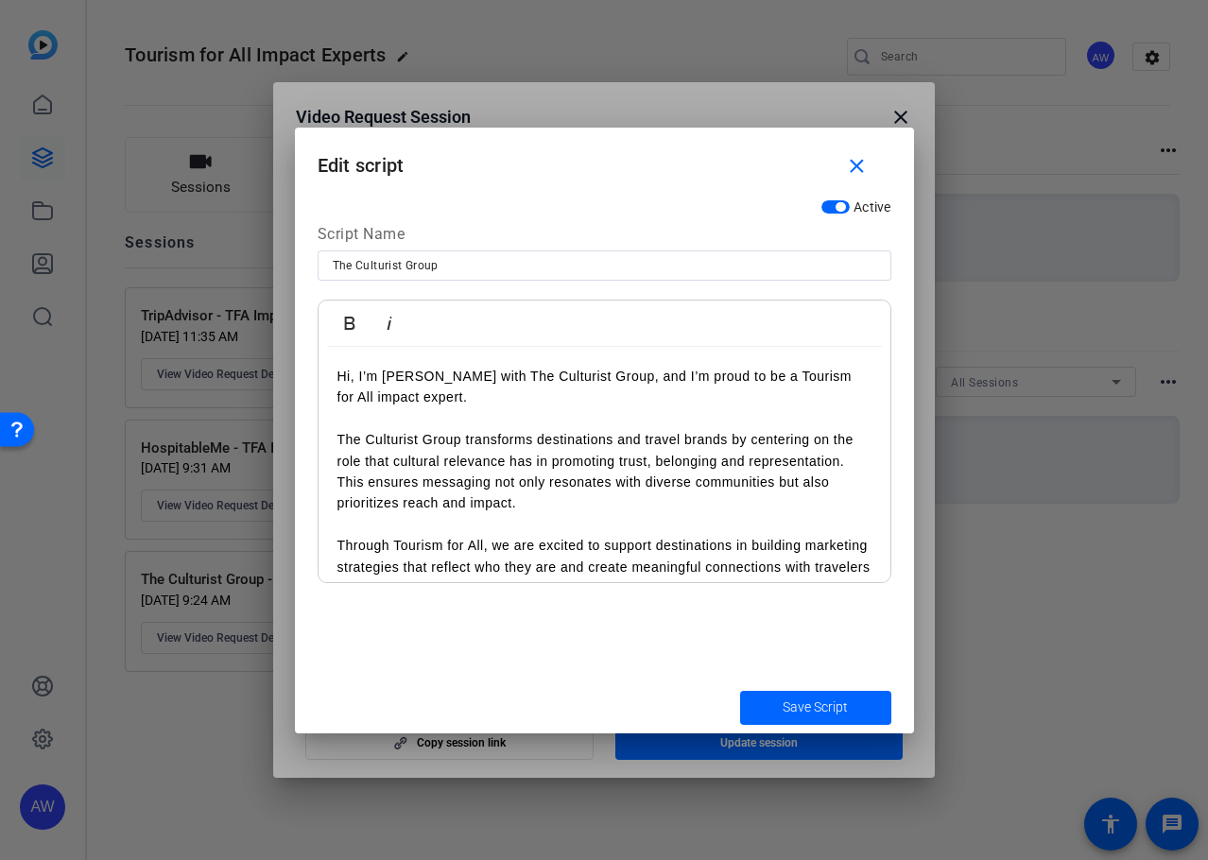
click at [432, 483] on p "The Culturist Group transforms destinations and travel brands by centering on t…" at bounding box center [604, 482] width 534 height 106
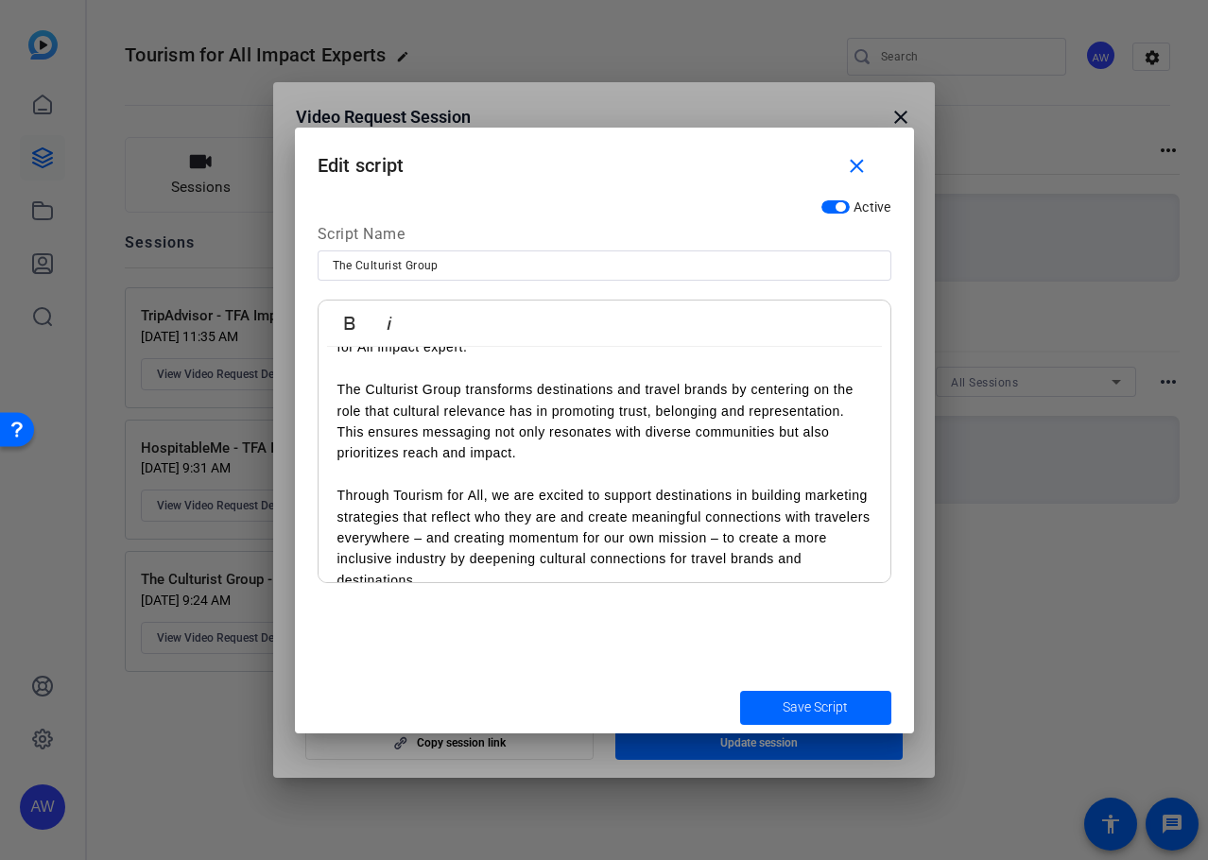
scroll to position [0, 0]
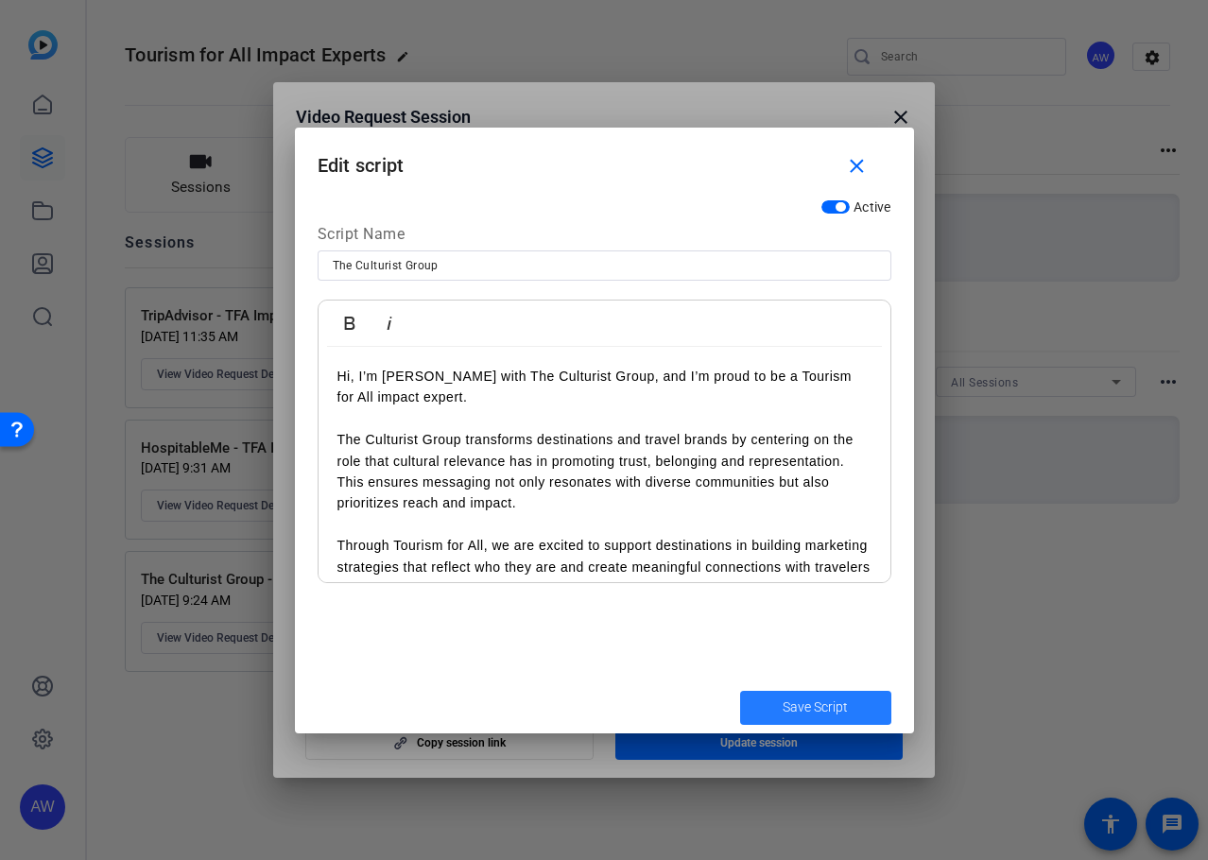
click at [828, 707] on span "Save Script" at bounding box center [815, 708] width 65 height 20
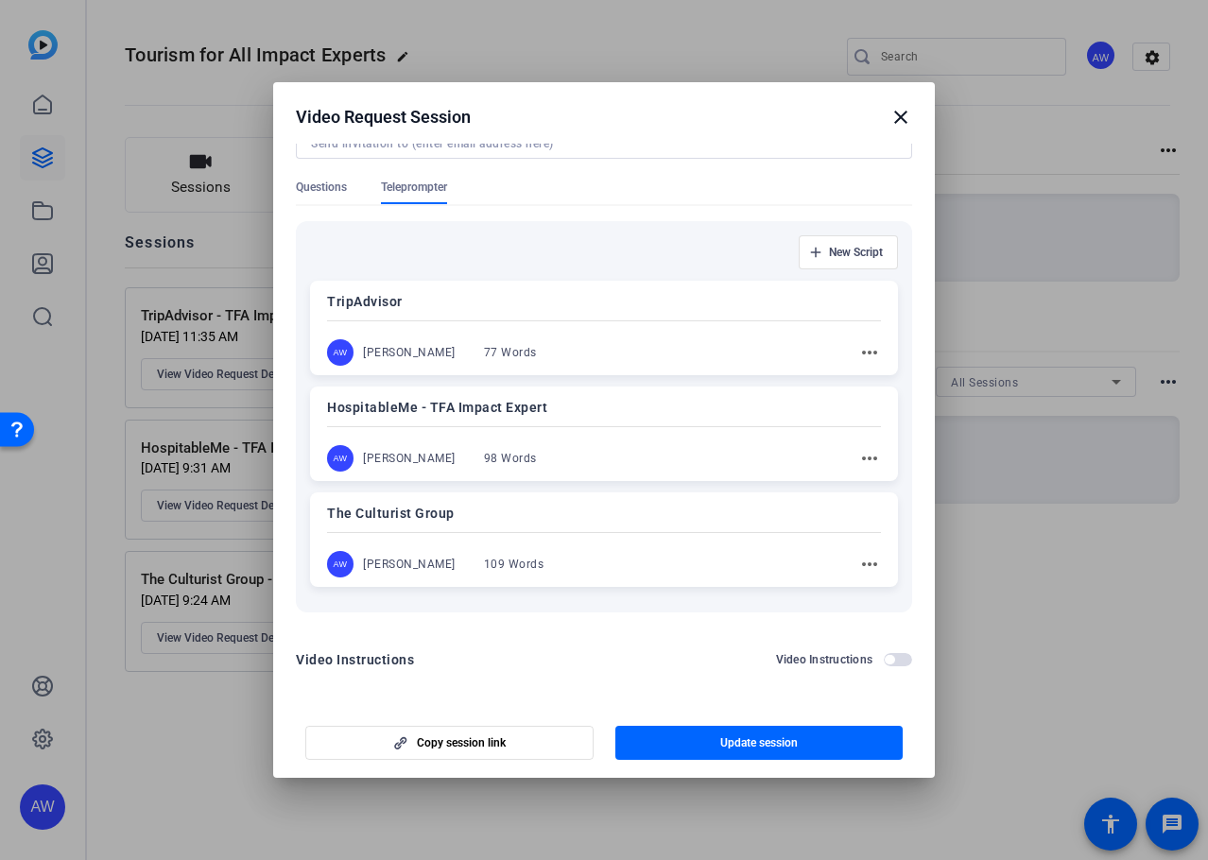
click at [899, 114] on mat-icon "close" at bounding box center [900, 117] width 23 height 23
